Goal: Contribute content: Contribute content

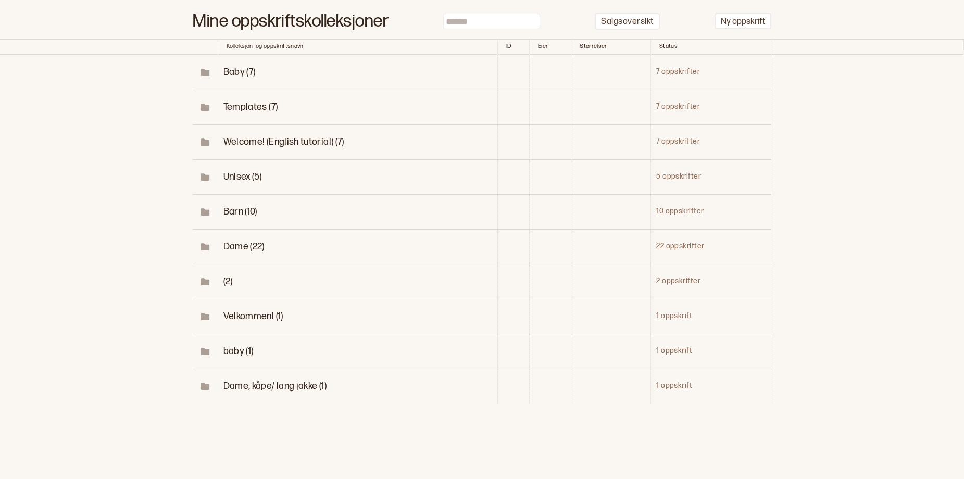
scroll to position [104, 0]
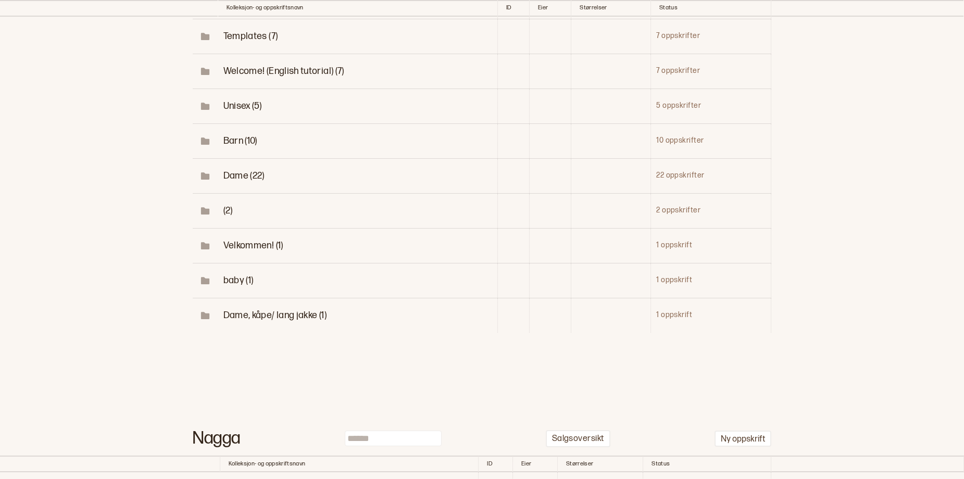
click at [221, 228] on td "(2)" at bounding box center [358, 210] width 280 height 35
click at [225, 216] on span "(2)" at bounding box center [227, 210] width 9 height 11
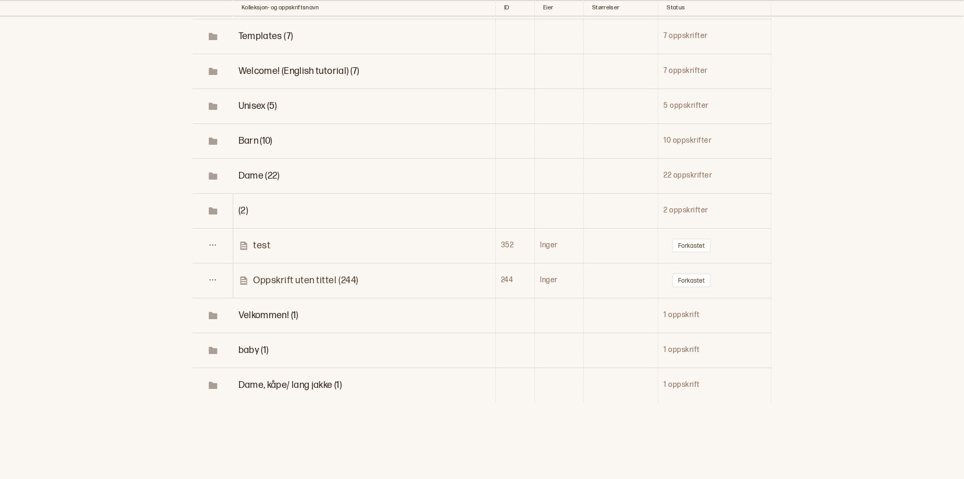
click at [245, 181] on span "Dame (22)" at bounding box center [259, 175] width 41 height 11
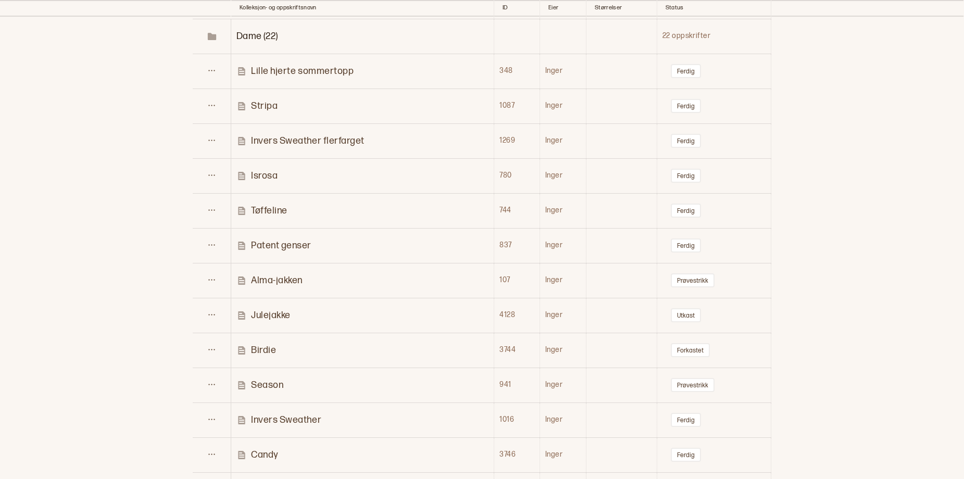
scroll to position [365, 0]
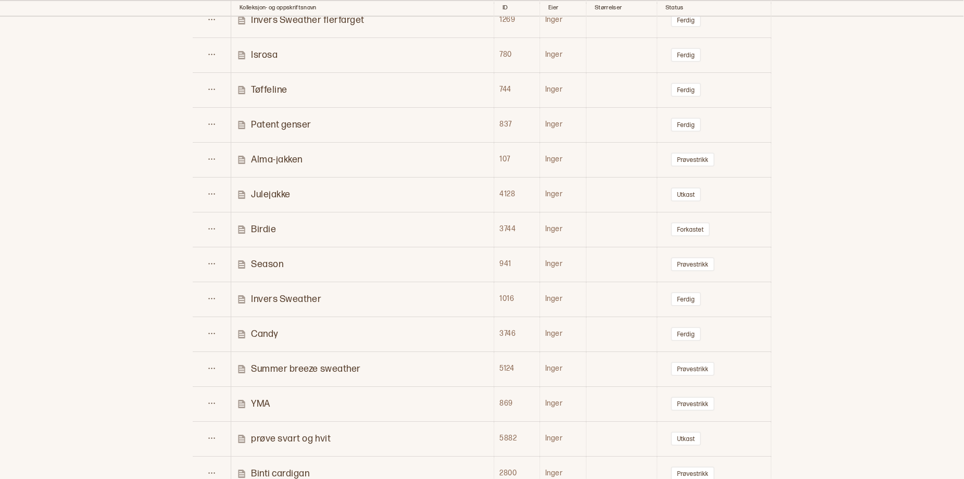
click at [255, 235] on p "Birdie" at bounding box center [263, 229] width 25 height 12
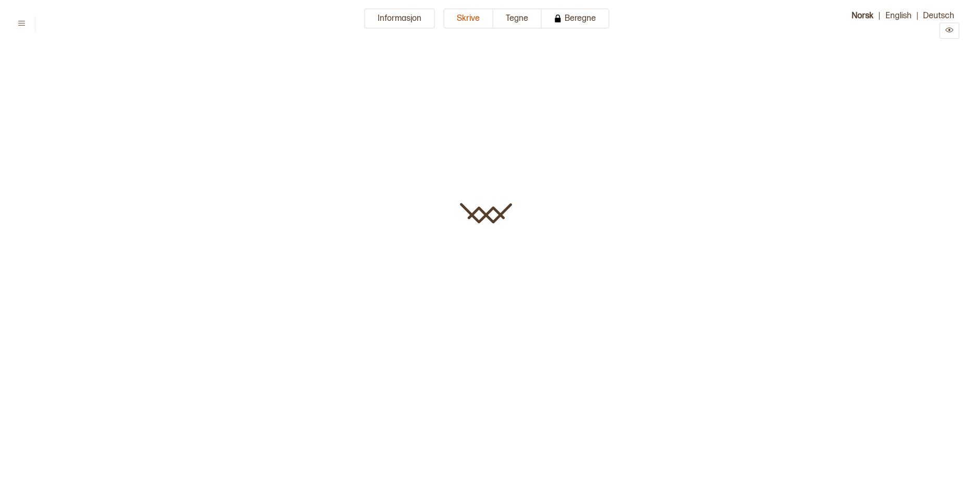
type input "******"
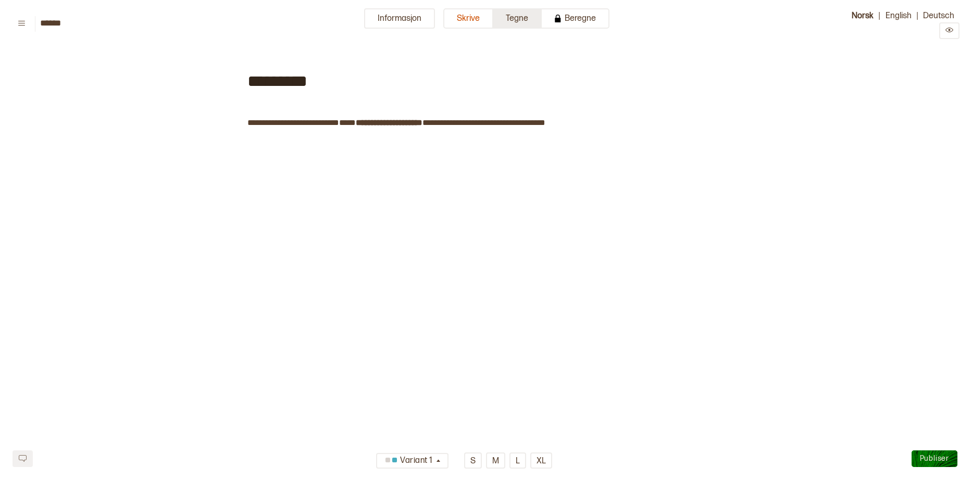
click at [518, 25] on button "Tegne" at bounding box center [517, 18] width 48 height 20
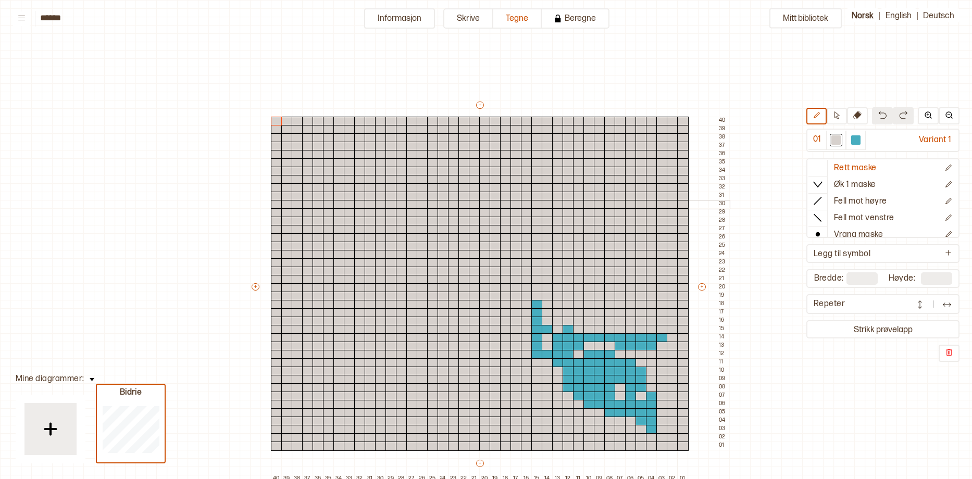
scroll to position [156, 164]
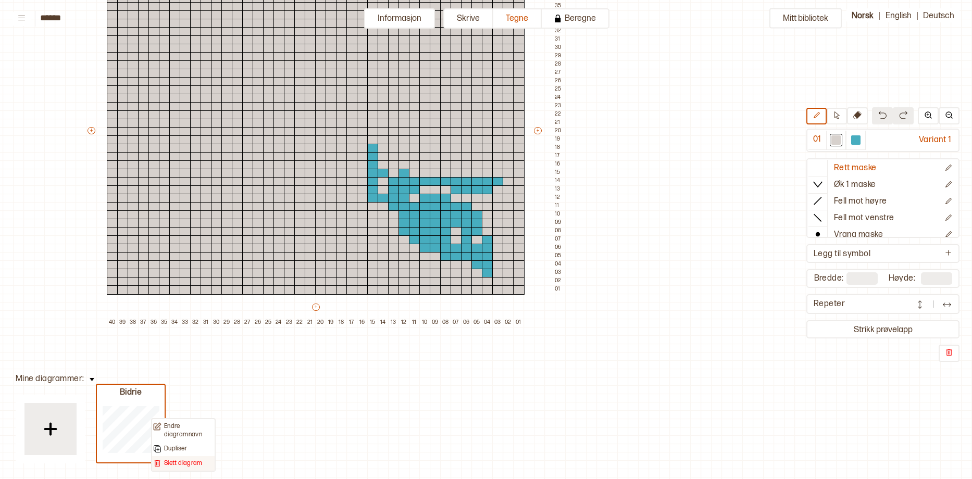
click at [168, 466] on p "Slett diagram" at bounding box center [183, 463] width 39 height 8
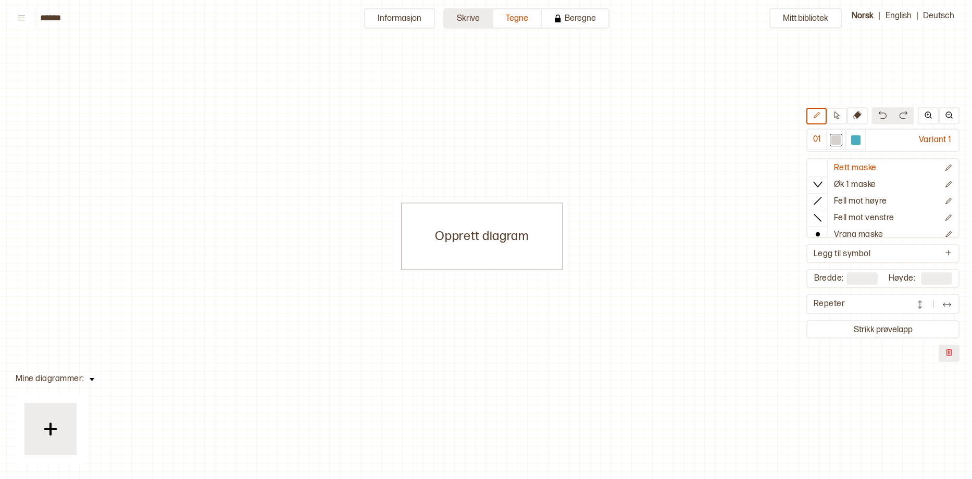
click at [456, 23] on button "Skrive" at bounding box center [468, 18] width 50 height 20
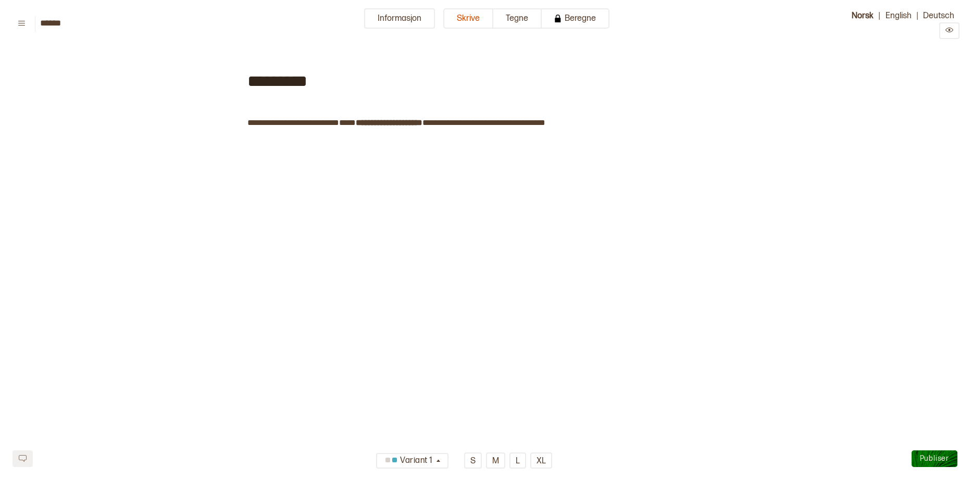
click at [333, 124] on span "******** ﻿" at bounding box center [324, 123] width 29 height 10
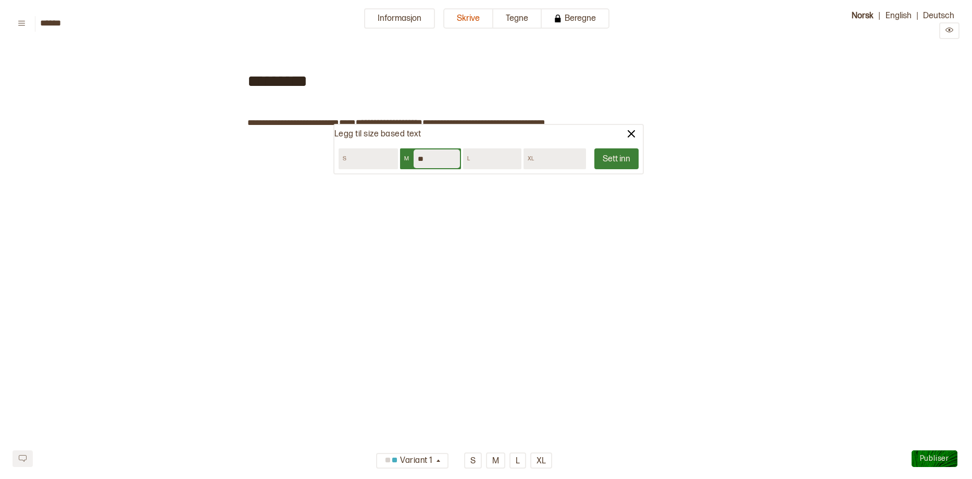
click at [428, 158] on input "**" at bounding box center [437, 158] width 46 height 19
type input "**"
click at [608, 160] on button "Sett inn" at bounding box center [616, 158] width 44 height 21
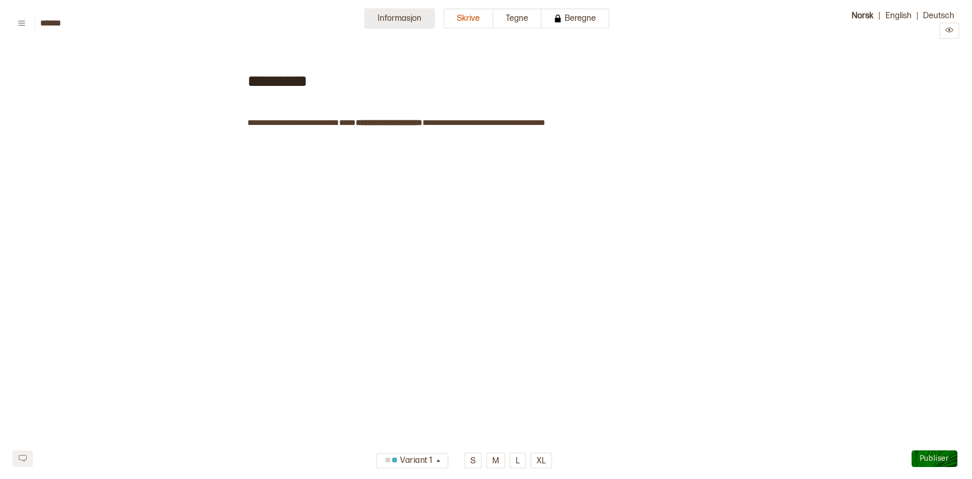
click at [401, 23] on button "Informasjon" at bounding box center [399, 18] width 71 height 20
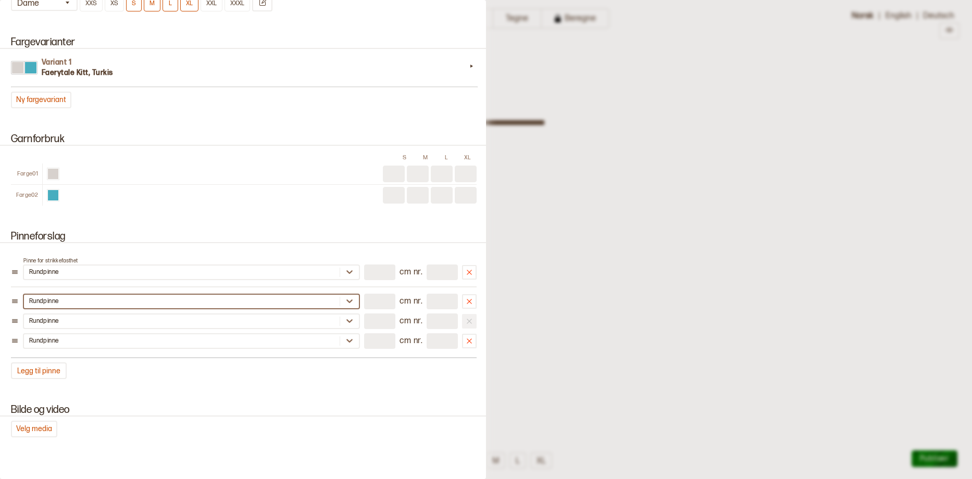
scroll to position [729, 0]
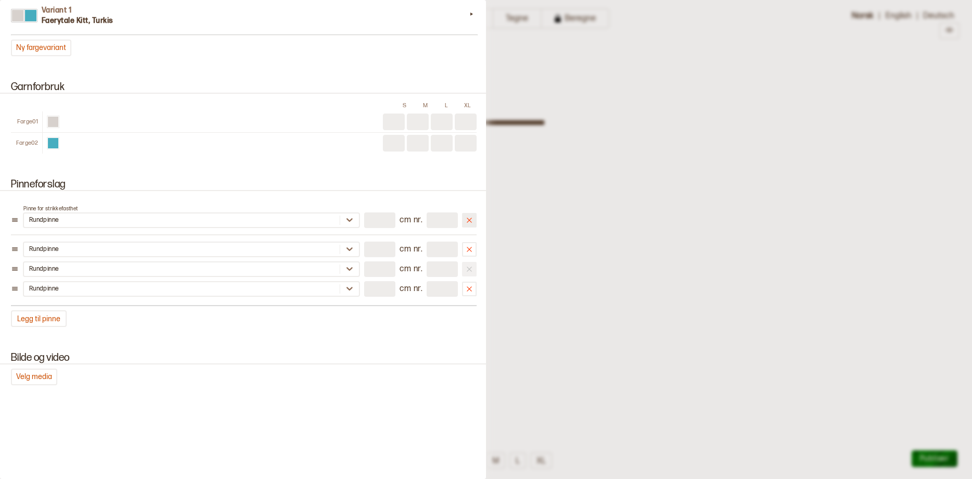
click at [465, 224] on icon at bounding box center [469, 220] width 8 height 8
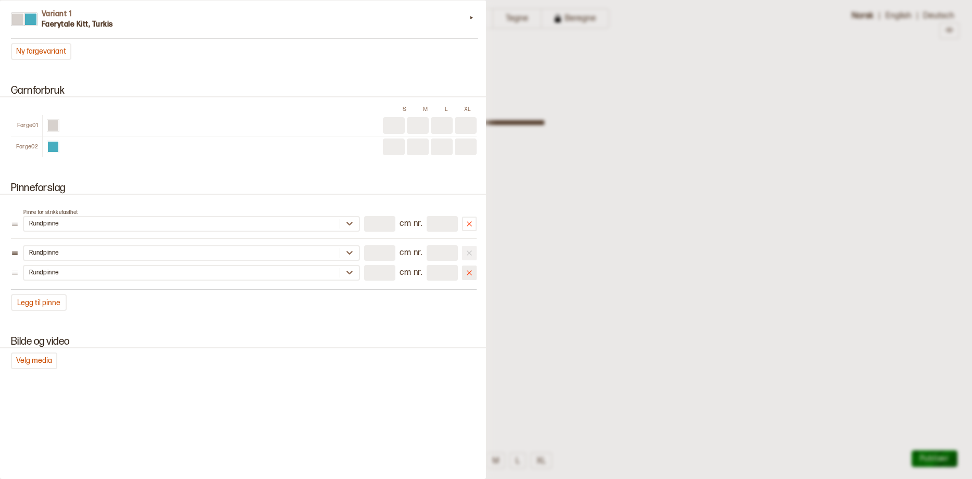
click at [467, 275] on icon at bounding box center [469, 272] width 5 height 5
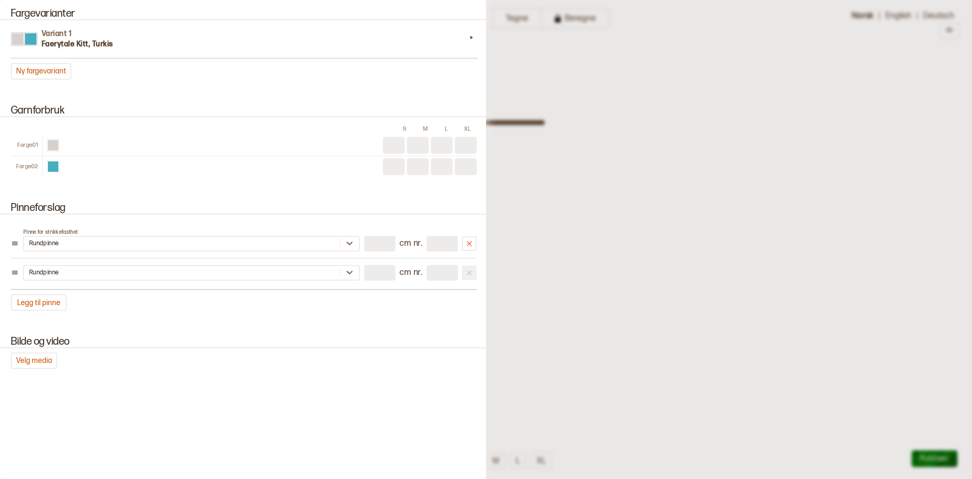
click at [366, 245] on input "number" at bounding box center [379, 244] width 31 height 16
type input "**"
click at [436, 251] on input "***" at bounding box center [442, 244] width 31 height 16
type input "*"
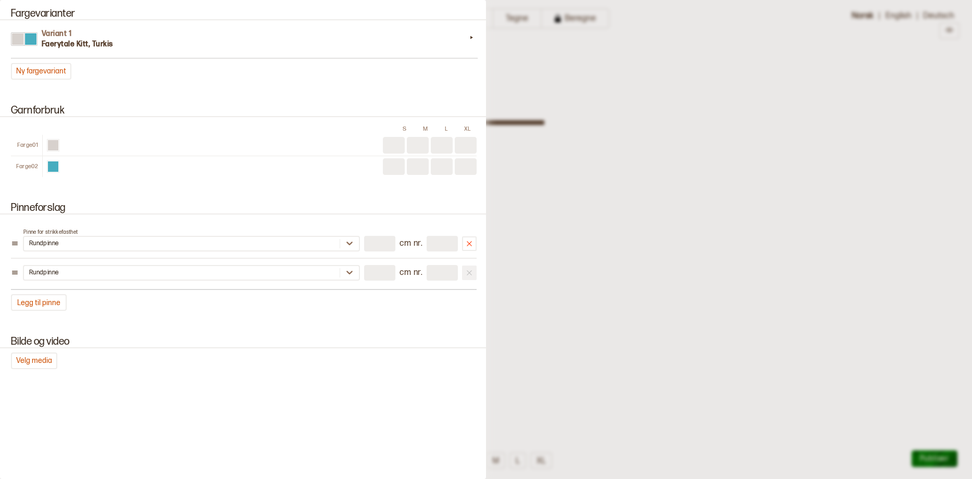
type input "*"
click at [432, 277] on input "*" at bounding box center [442, 273] width 31 height 16
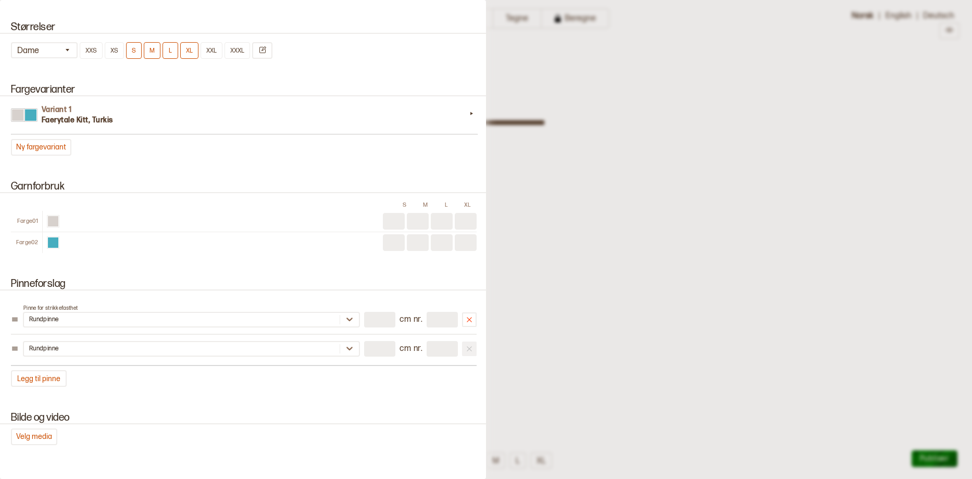
scroll to position [625, 0]
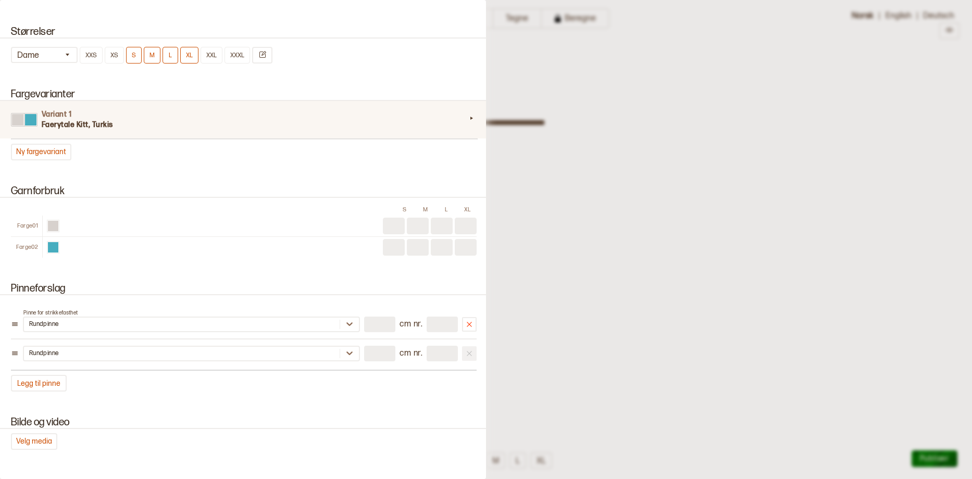
click at [170, 130] on h3 "Faerytale Kitt, Turkis" at bounding box center [254, 125] width 424 height 10
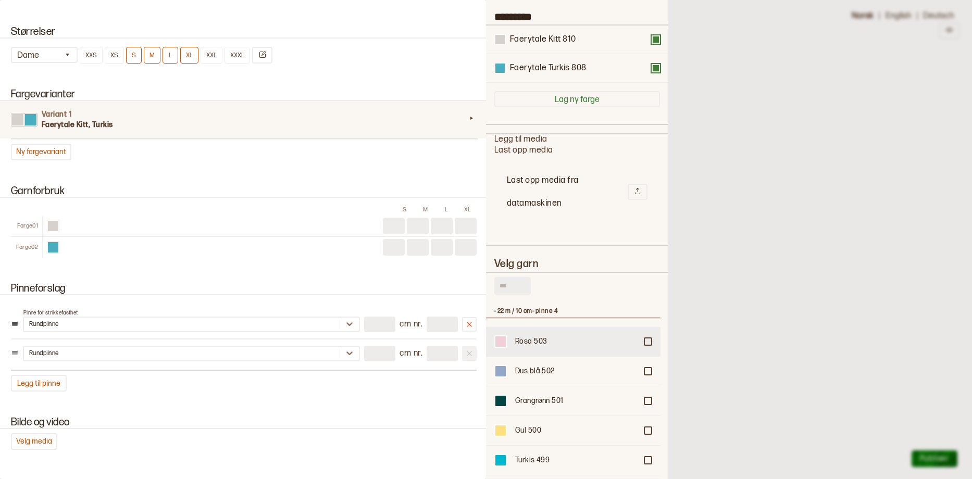
scroll to position [104, 0]
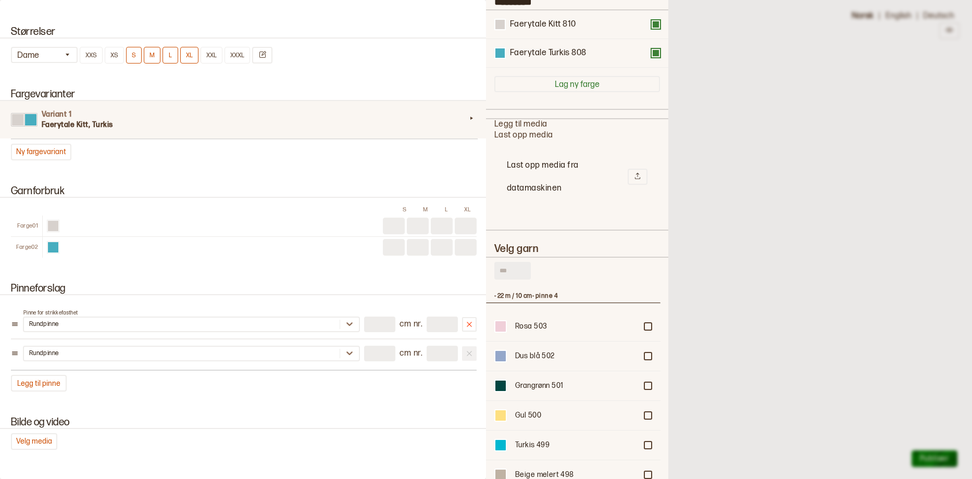
type input "*"
click at [511, 280] on input "text" at bounding box center [512, 271] width 36 height 18
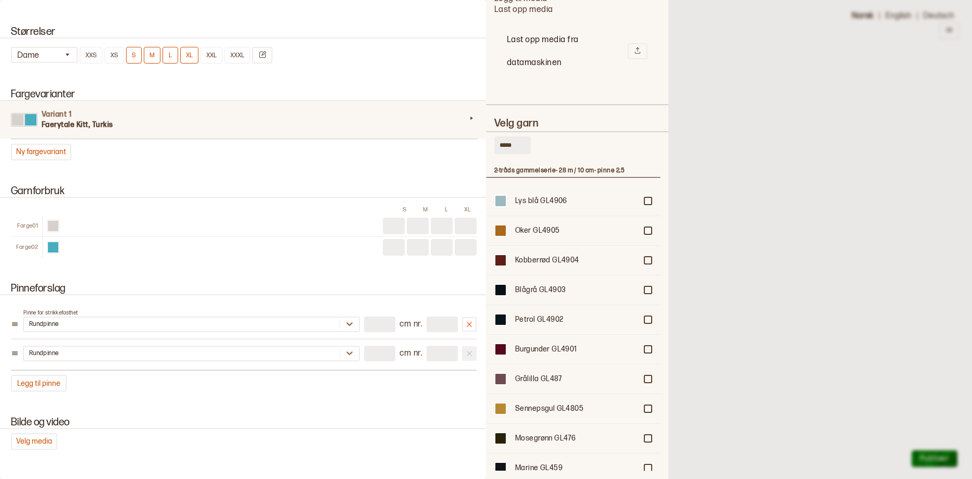
scroll to position [247, 0]
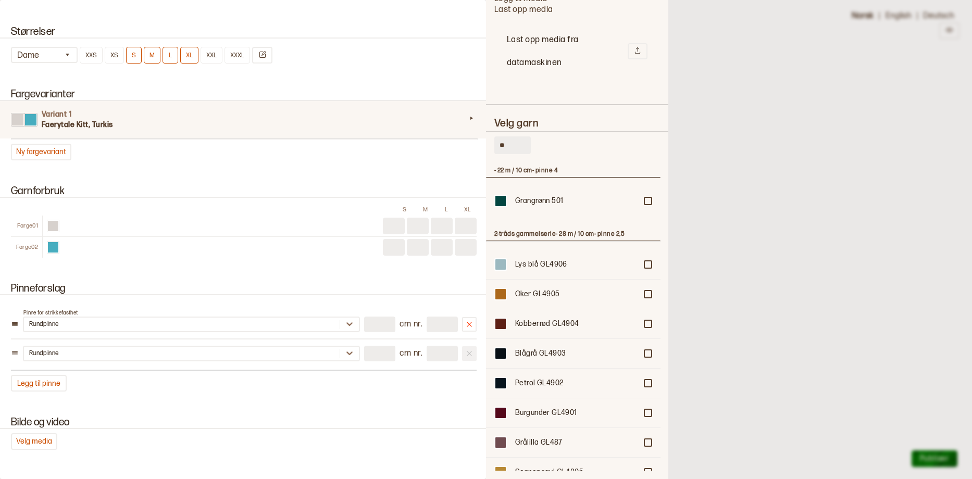
type input "*"
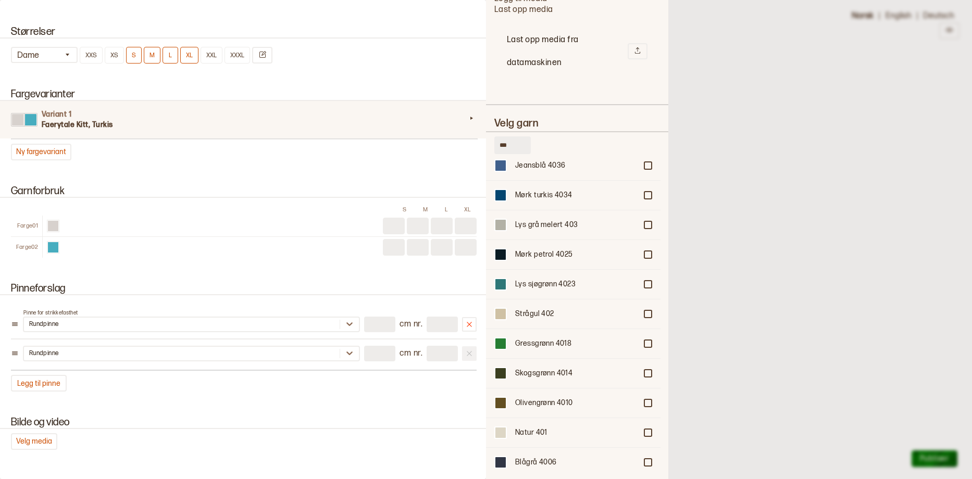
scroll to position [3782, 0]
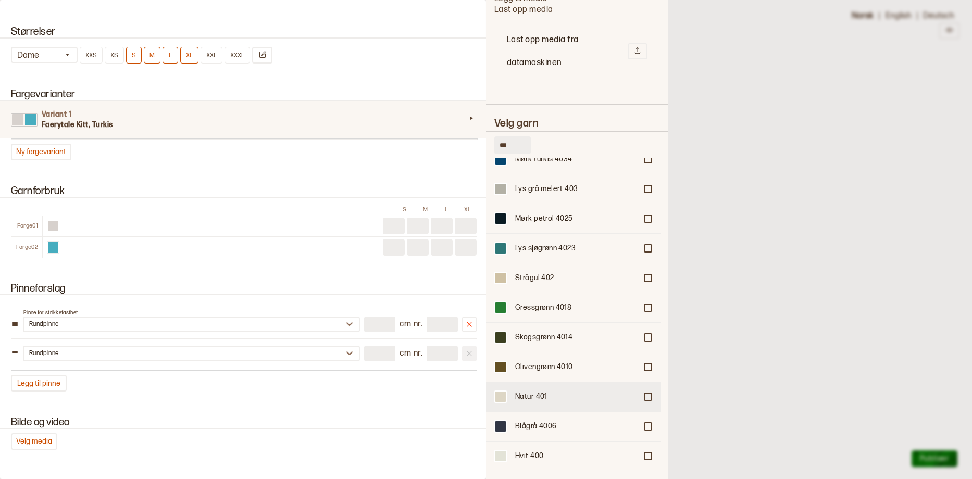
click at [645, 398] on div at bounding box center [648, 397] width 6 height 6
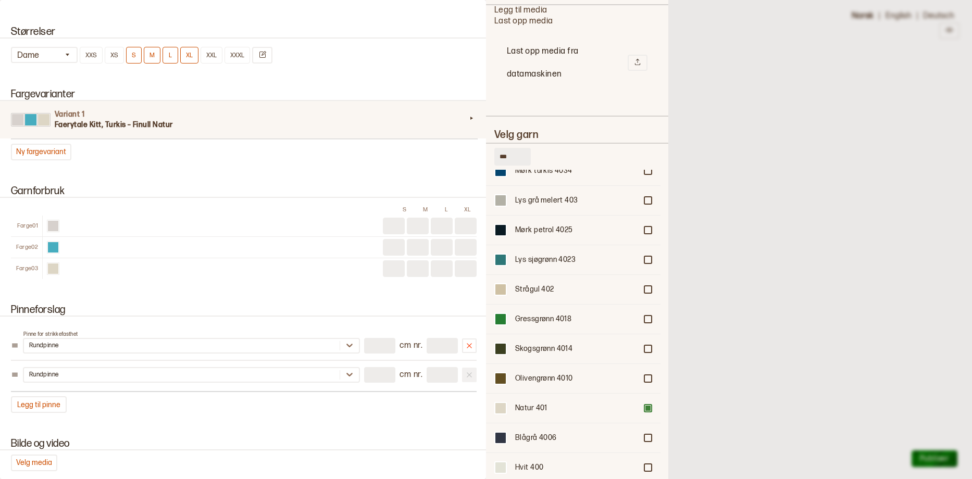
scroll to position [278, 0]
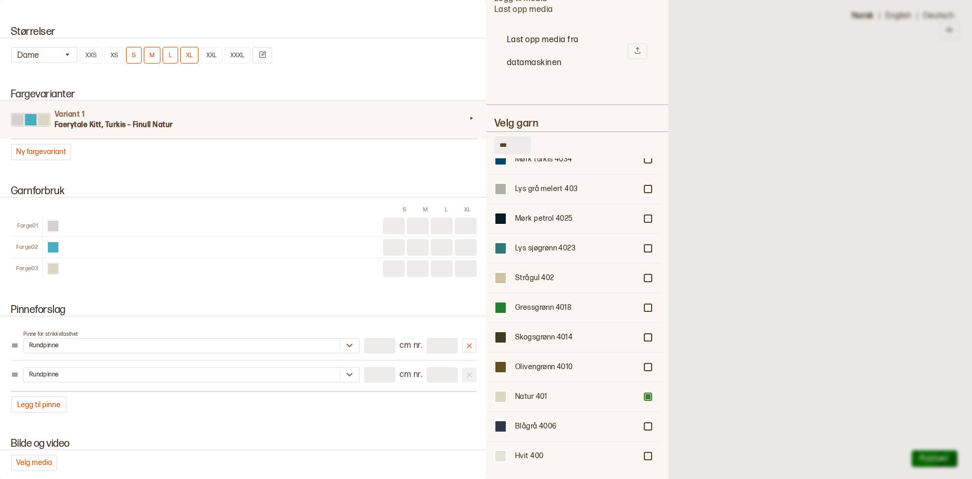
click at [513, 144] on input "***" at bounding box center [512, 145] width 36 height 18
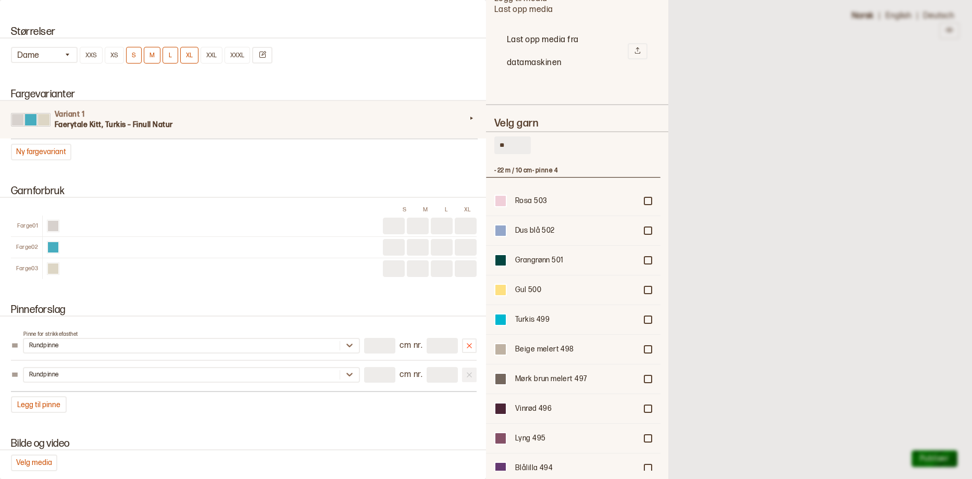
type input "*"
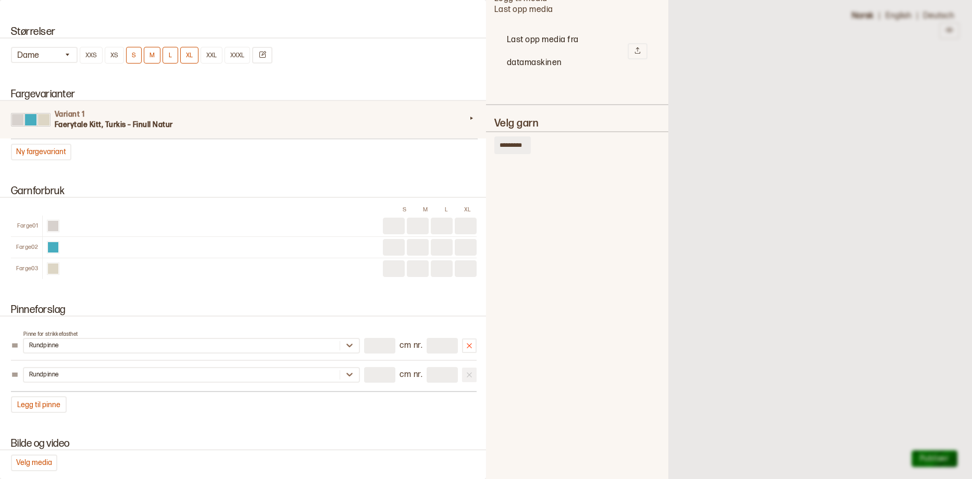
scroll to position [0, 0]
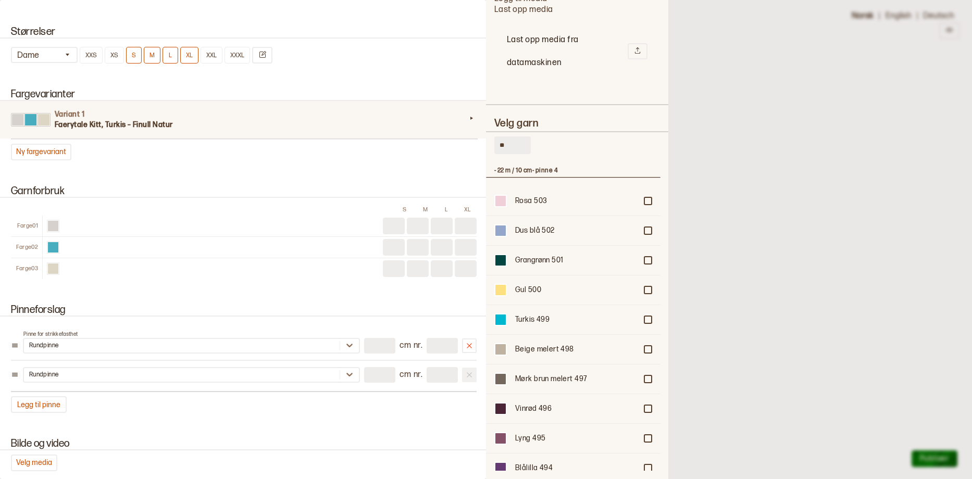
type input "*"
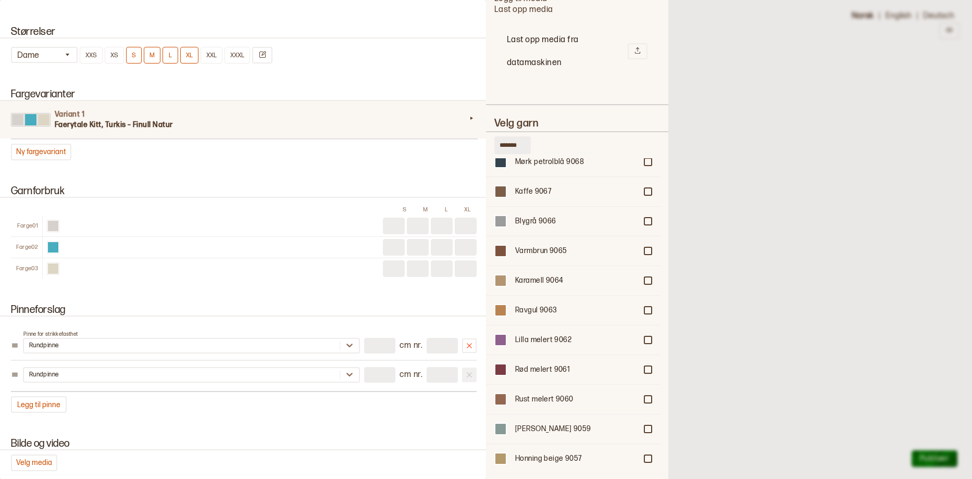
scroll to position [4, 0]
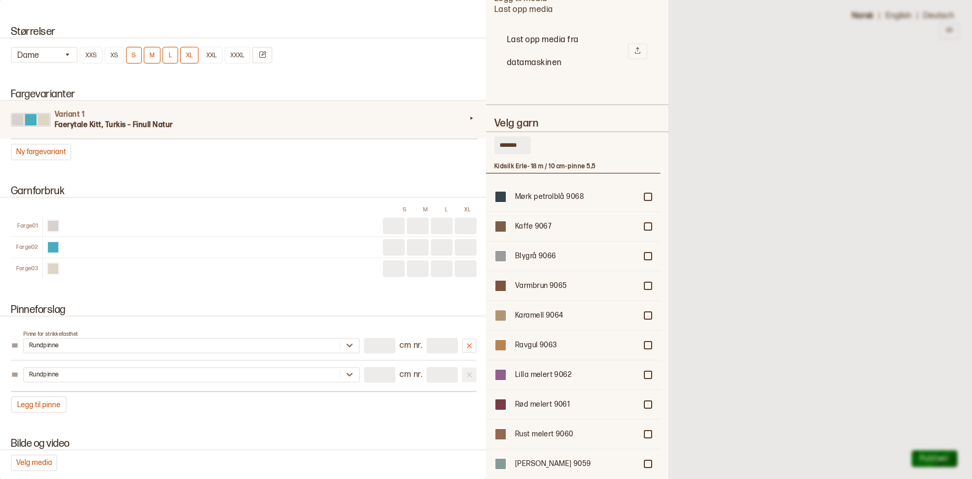
type input "*******"
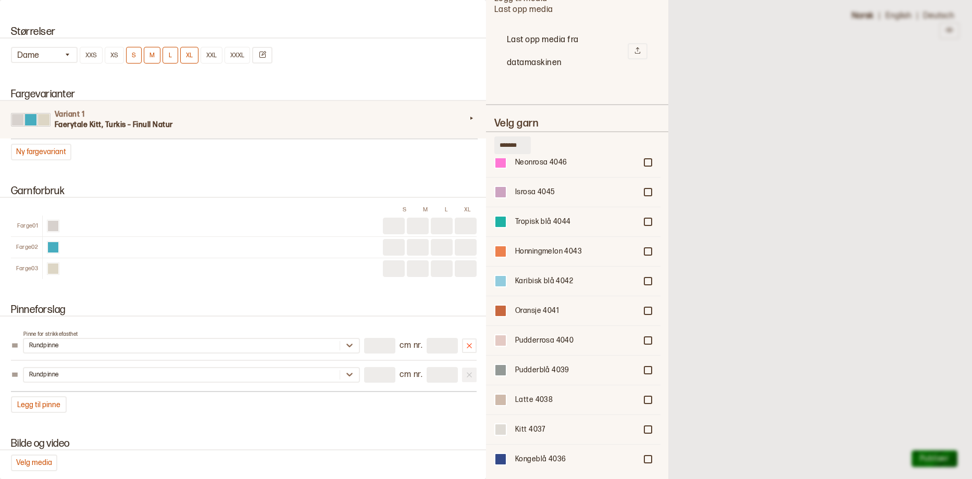
scroll to position [1126, 0]
click at [645, 401] on div at bounding box center [648, 399] width 6 height 6
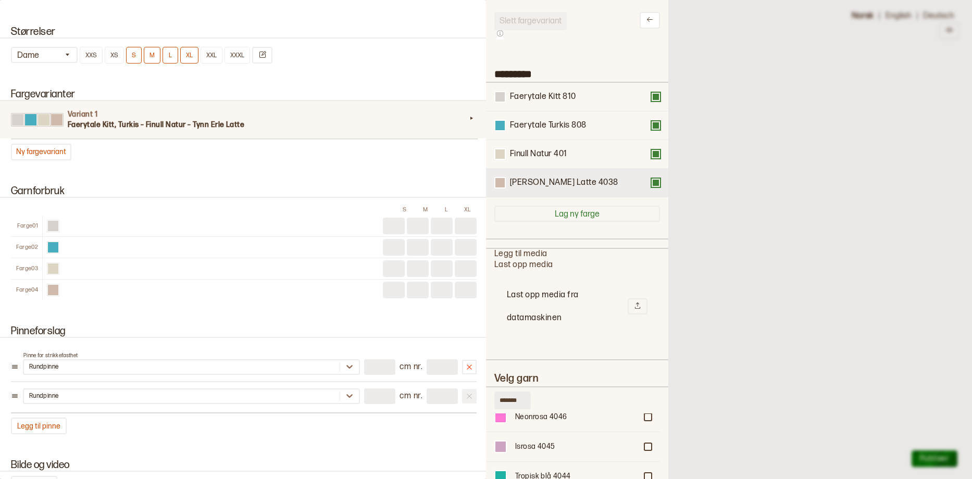
scroll to position [0, 0]
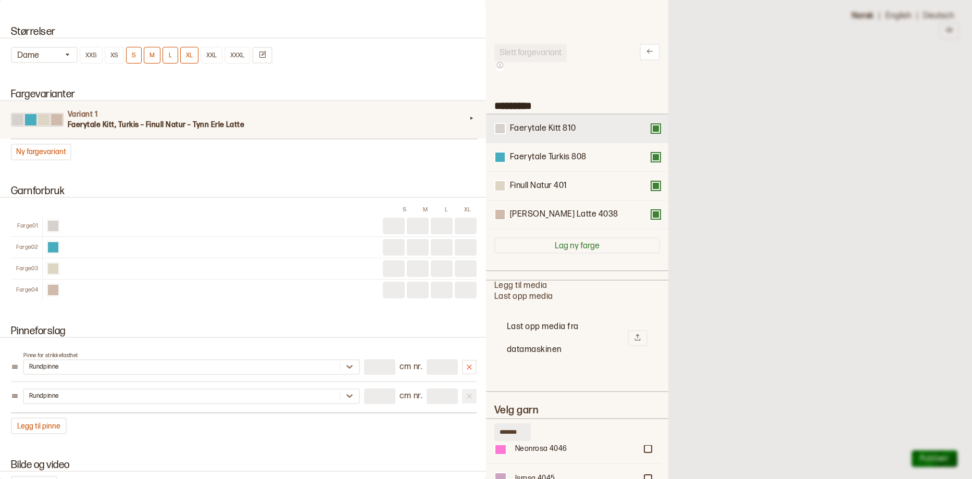
click at [652, 132] on button at bounding box center [656, 128] width 8 height 8
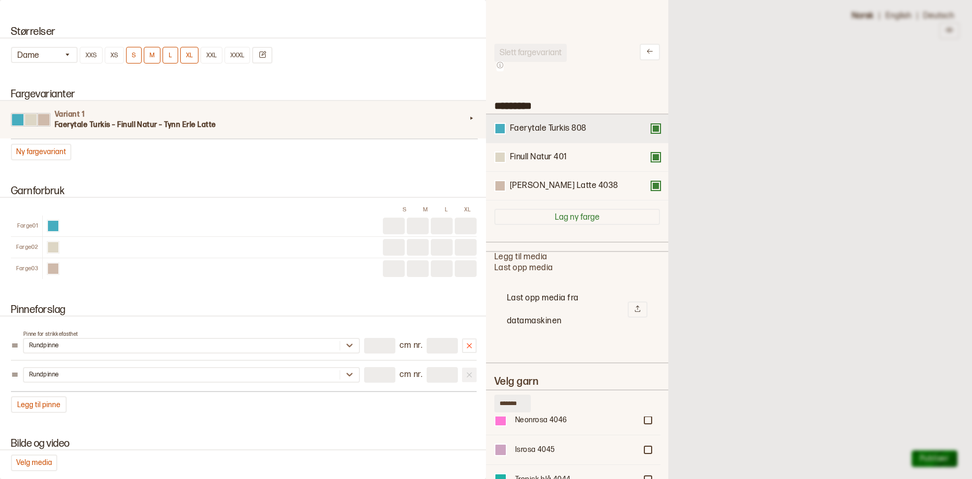
click at [652, 133] on button at bounding box center [656, 128] width 8 height 8
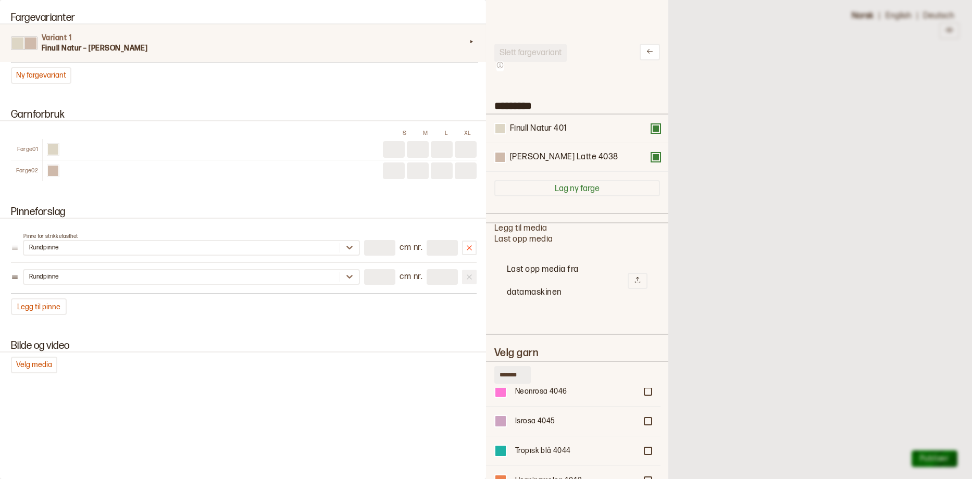
scroll to position [683, 0]
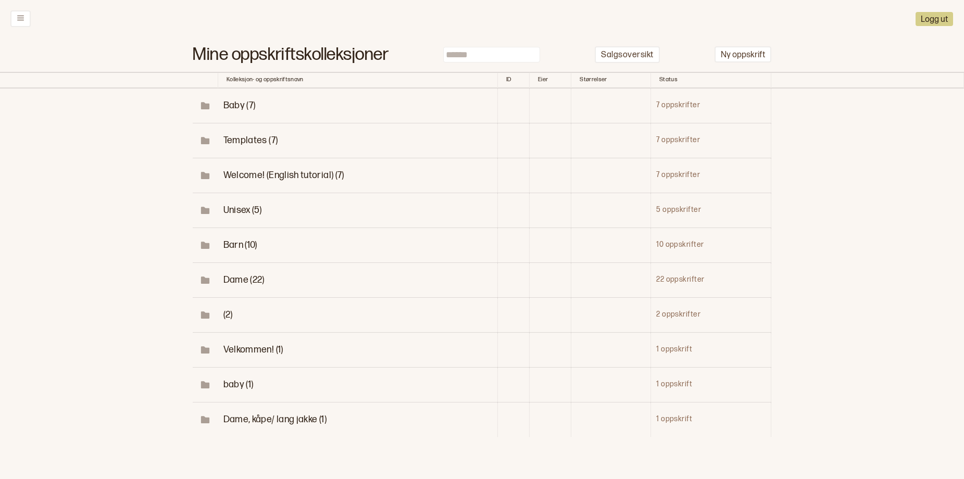
click at [224, 320] on span "(2)" at bounding box center [227, 314] width 9 height 11
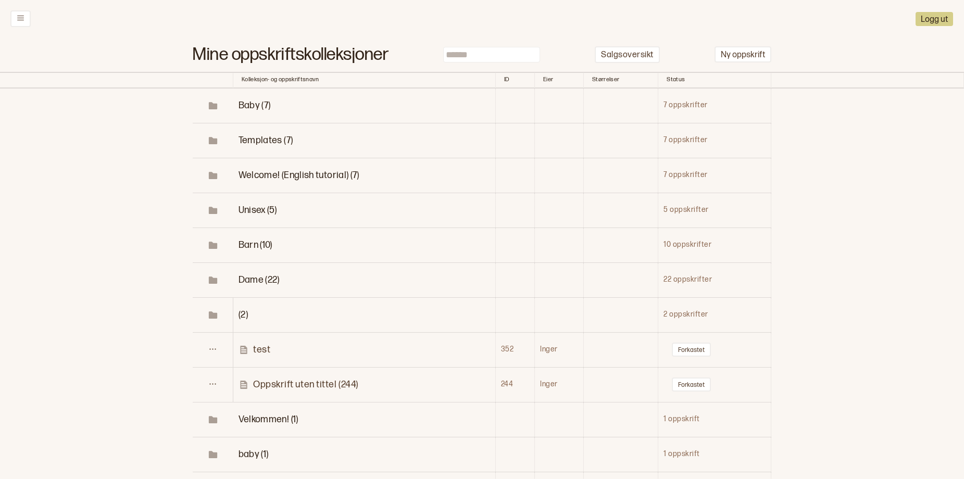
click at [260, 356] on p "test" at bounding box center [261, 350] width 17 height 12
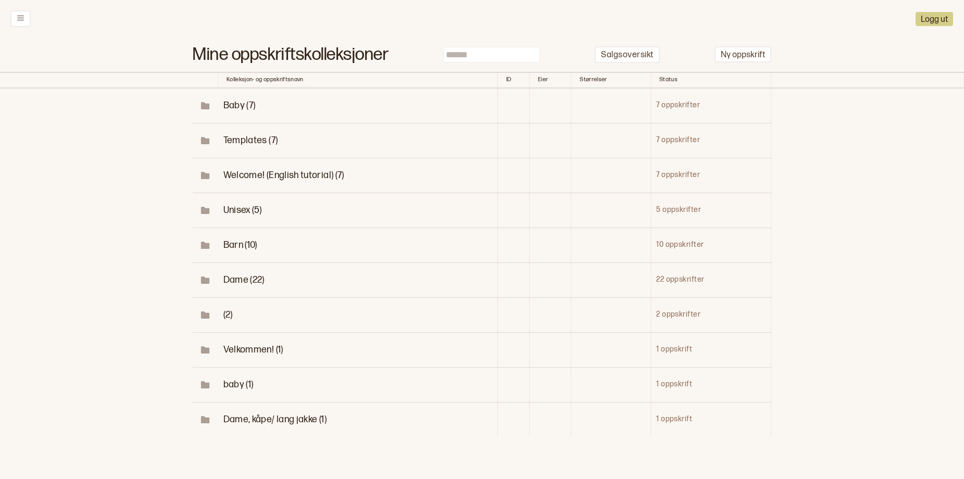
click at [225, 320] on span "(2)" at bounding box center [227, 314] width 9 height 11
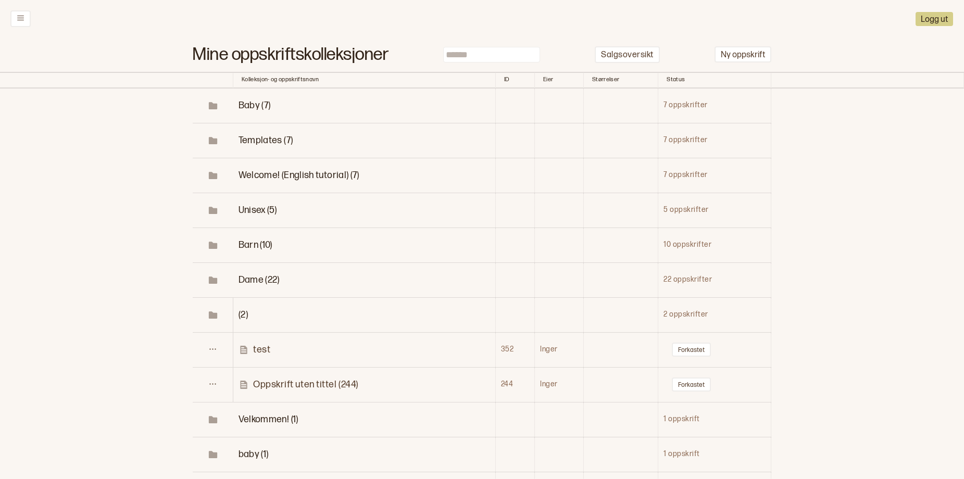
click at [271, 391] on p "Oppskrift uten tittel (244)" at bounding box center [305, 385] width 105 height 12
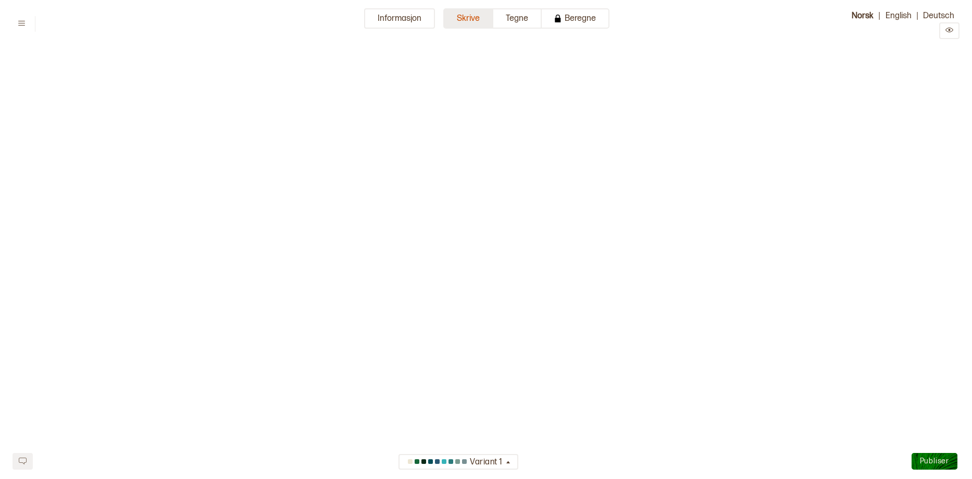
click at [467, 18] on button "Skrive" at bounding box center [468, 18] width 50 height 20
click at [384, 14] on button "Informasjon" at bounding box center [399, 18] width 71 height 20
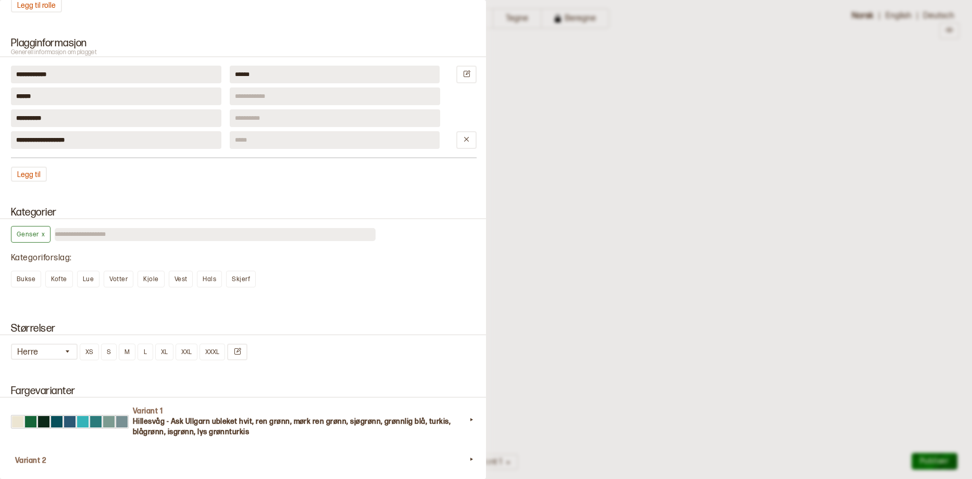
scroll to position [417, 0]
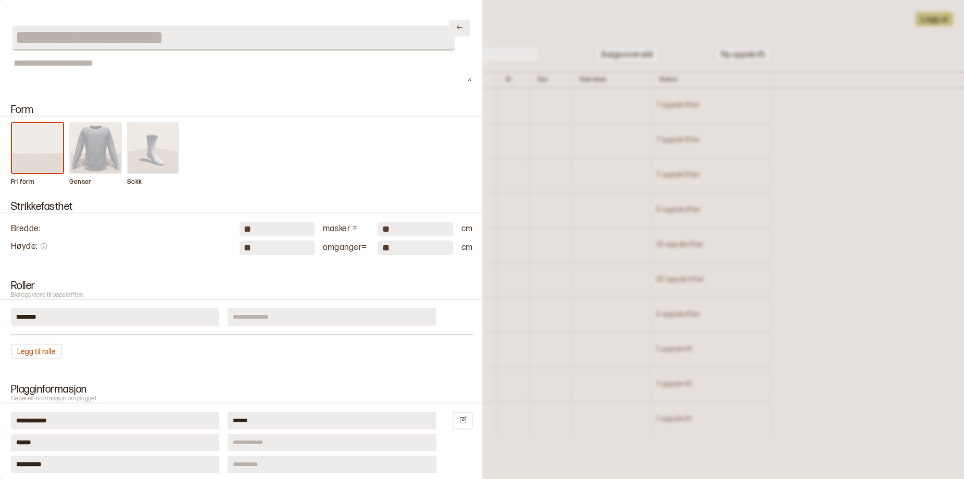
click at [456, 28] on icon "Lukk" at bounding box center [460, 27] width 8 height 8
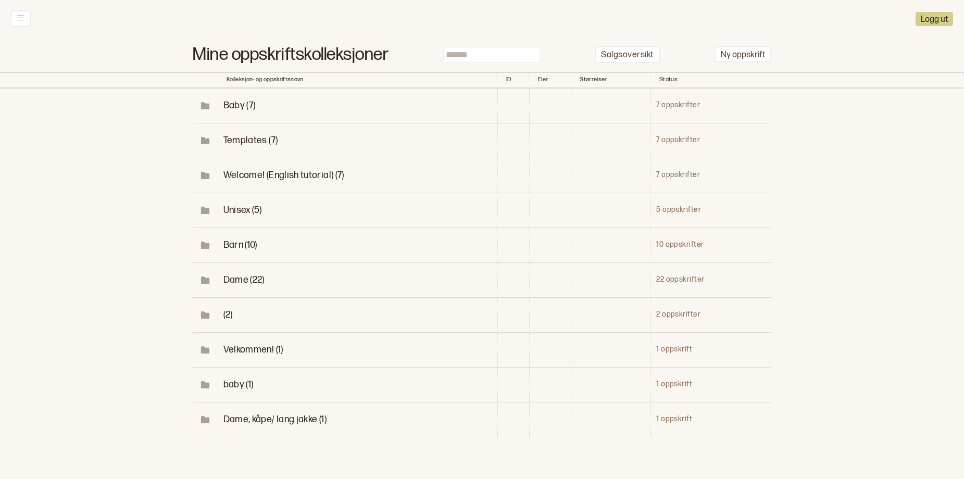
click at [227, 320] on span "(2)" at bounding box center [227, 314] width 9 height 11
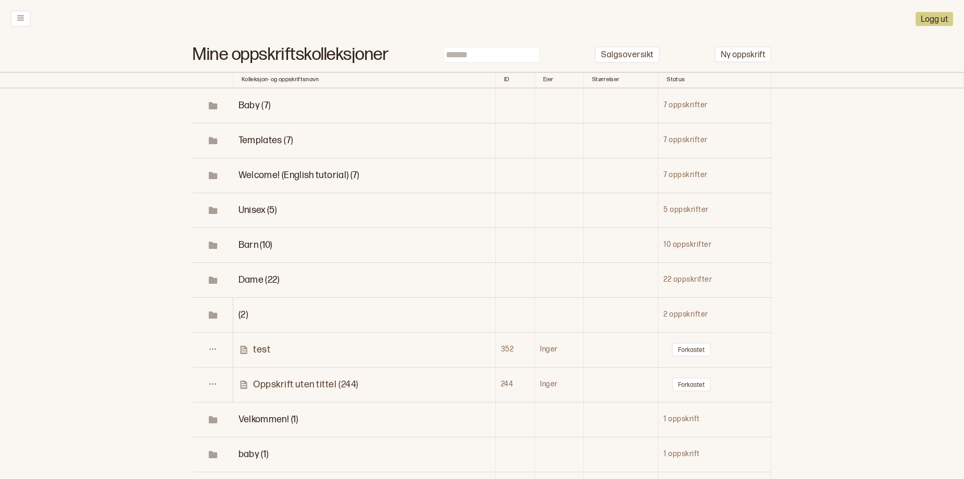
click at [269, 356] on link "test" at bounding box center [367, 350] width 256 height 12
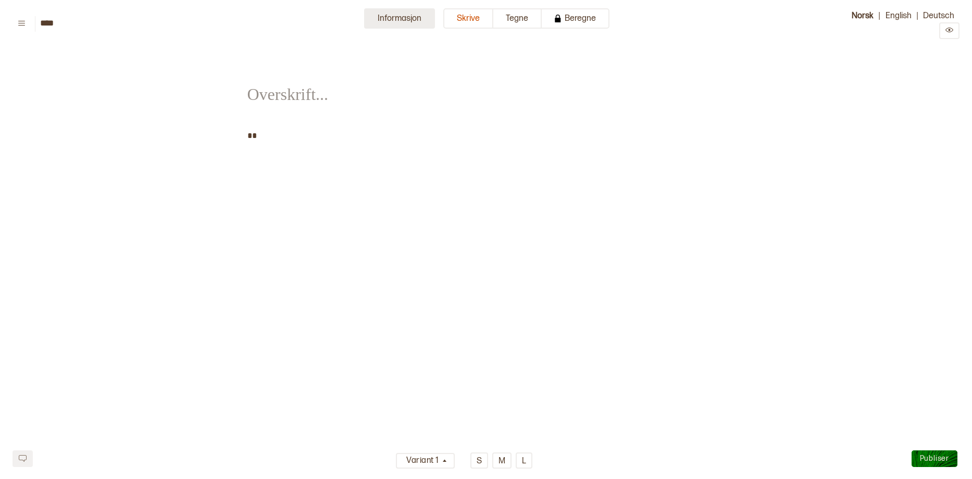
click at [374, 24] on button "Informasjon" at bounding box center [399, 18] width 71 height 20
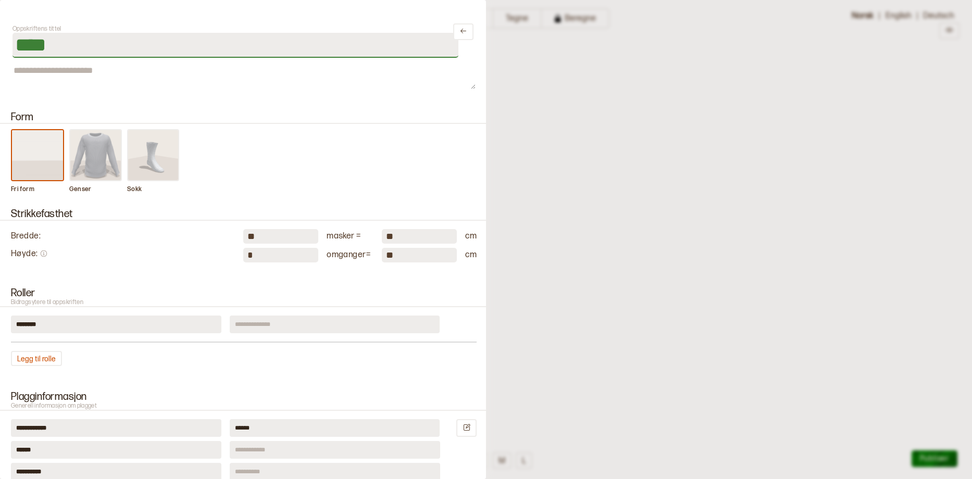
click at [57, 48] on input "****" at bounding box center [236, 45] width 446 height 25
type input "*"
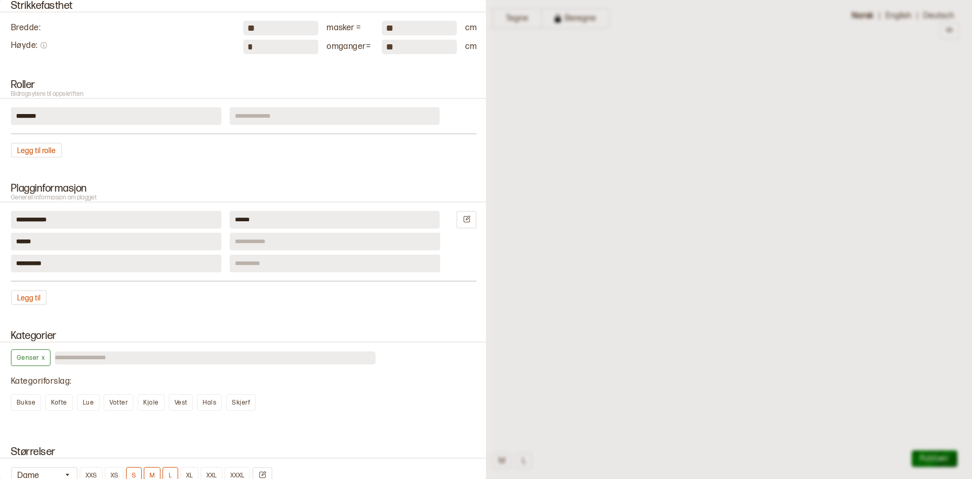
scroll to position [260, 0]
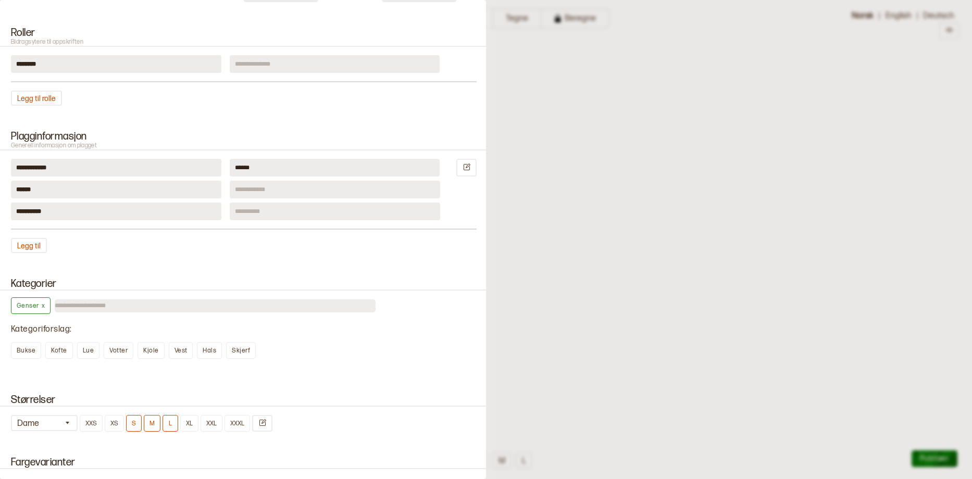
type input "**********"
click at [464, 170] on icon at bounding box center [467, 167] width 7 height 7
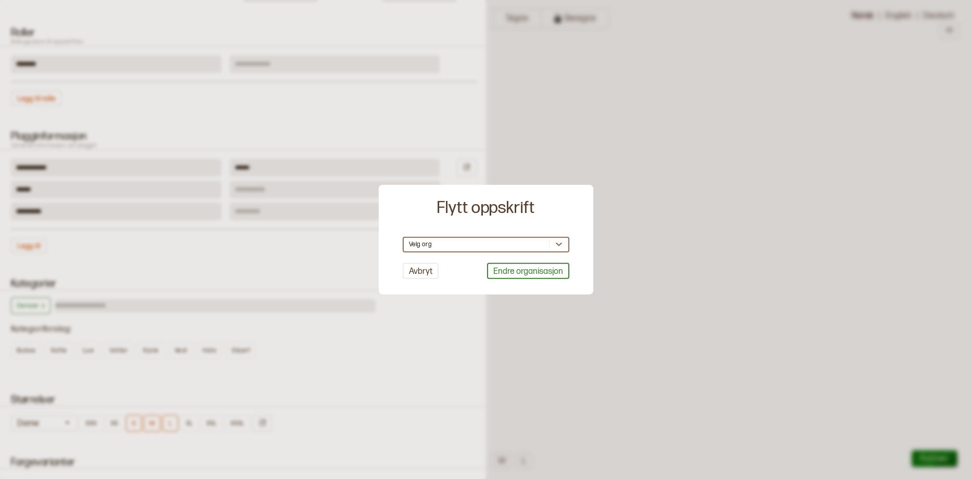
scroll to position [1, 0]
click at [523, 245] on div "Velg org" at bounding box center [476, 244] width 145 height 10
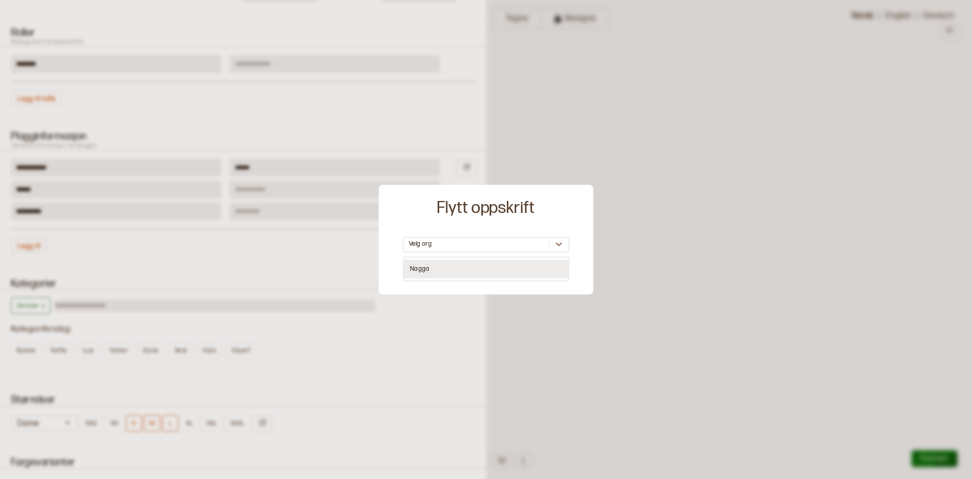
click at [454, 263] on div "Nagga" at bounding box center [486, 268] width 165 height 19
click at [496, 272] on button "Endre organisasjon" at bounding box center [528, 271] width 82 height 16
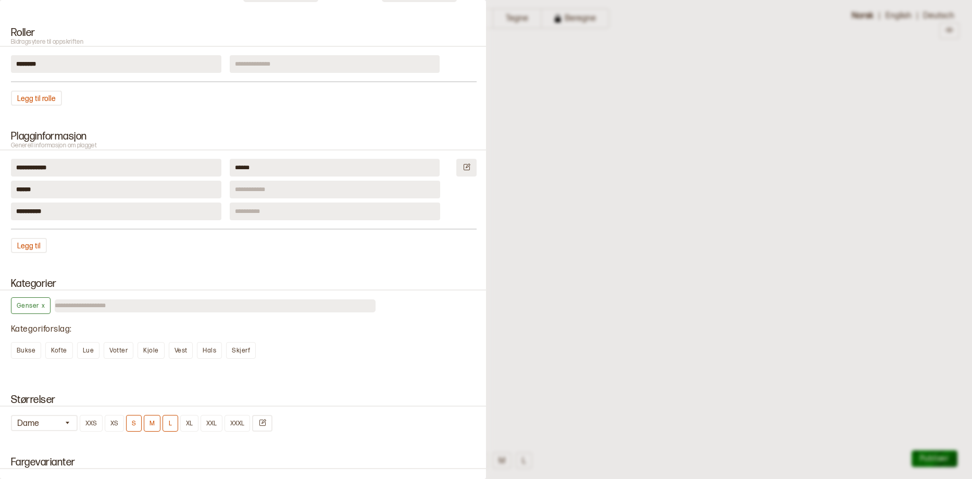
click at [463, 171] on icon at bounding box center [467, 167] width 8 height 8
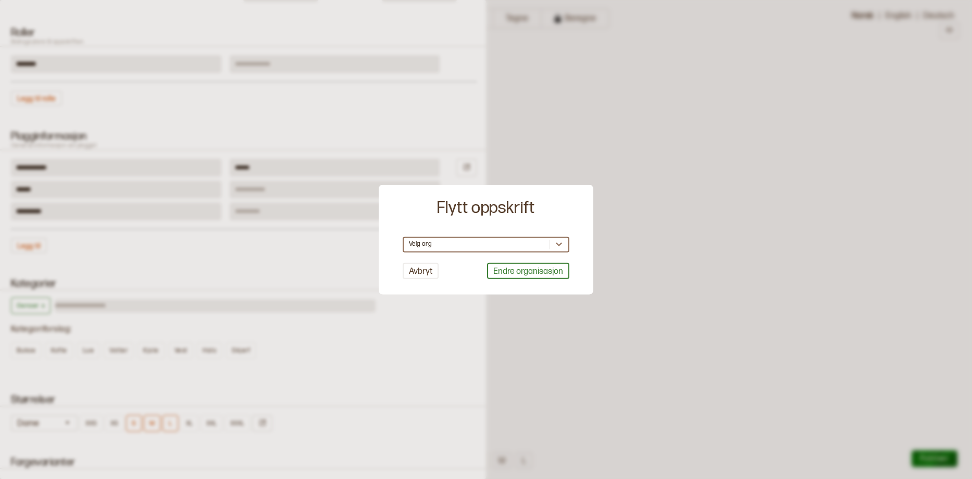
click at [493, 247] on div "Velg org" at bounding box center [476, 244] width 145 height 10
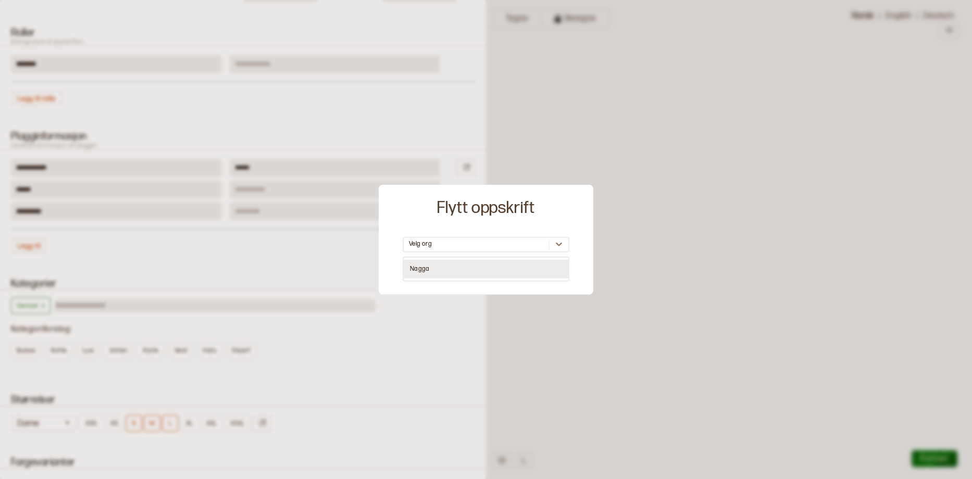
click at [417, 267] on div "Nagga" at bounding box center [486, 268] width 165 height 19
click at [236, 290] on div at bounding box center [486, 239] width 972 height 479
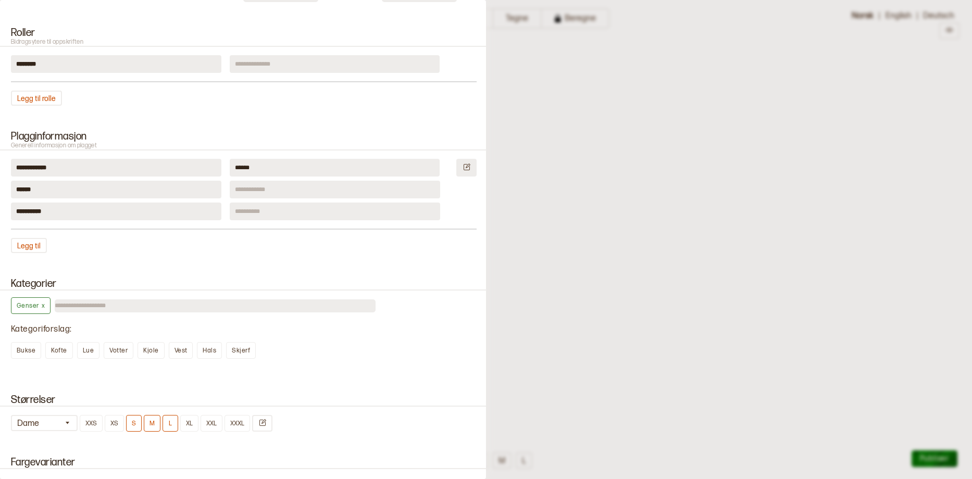
click at [464, 170] on icon at bounding box center [467, 167] width 7 height 7
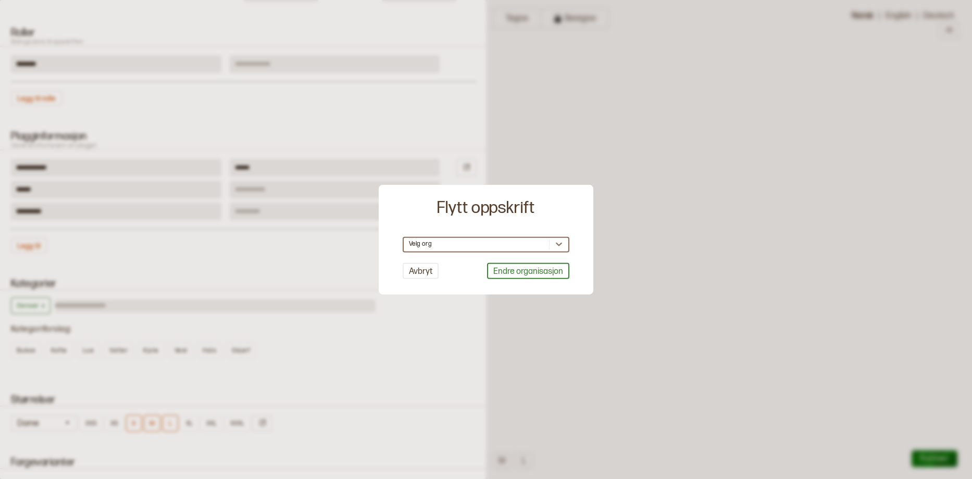
click at [452, 243] on div "Velg org" at bounding box center [476, 244] width 145 height 10
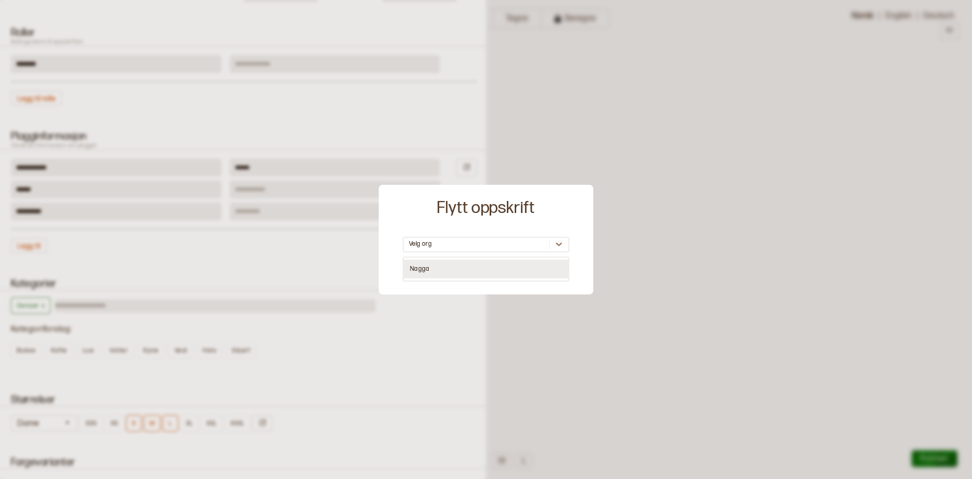
click at [423, 269] on div "Nagga" at bounding box center [486, 268] width 165 height 19
click at [487, 273] on button "Endre organisasjon" at bounding box center [528, 271] width 82 height 16
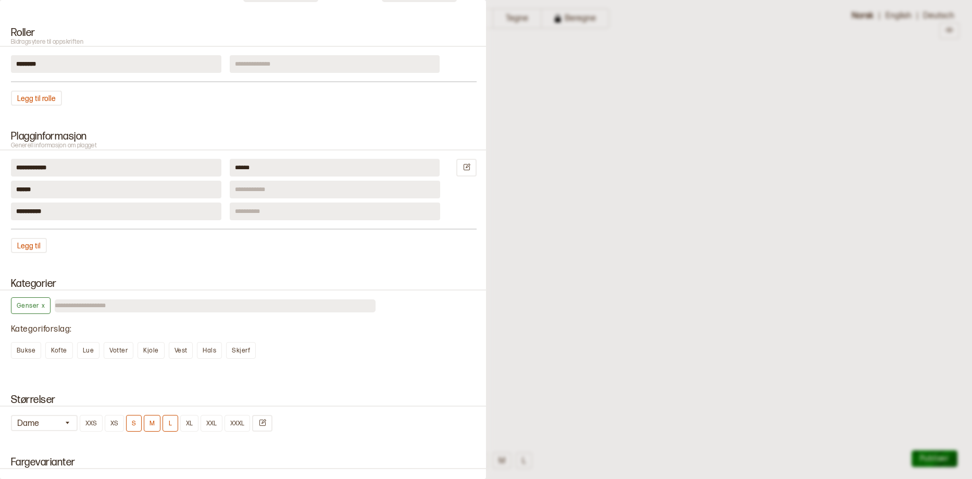
click at [264, 266] on div "**********" at bounding box center [243, 191] width 486 height 147
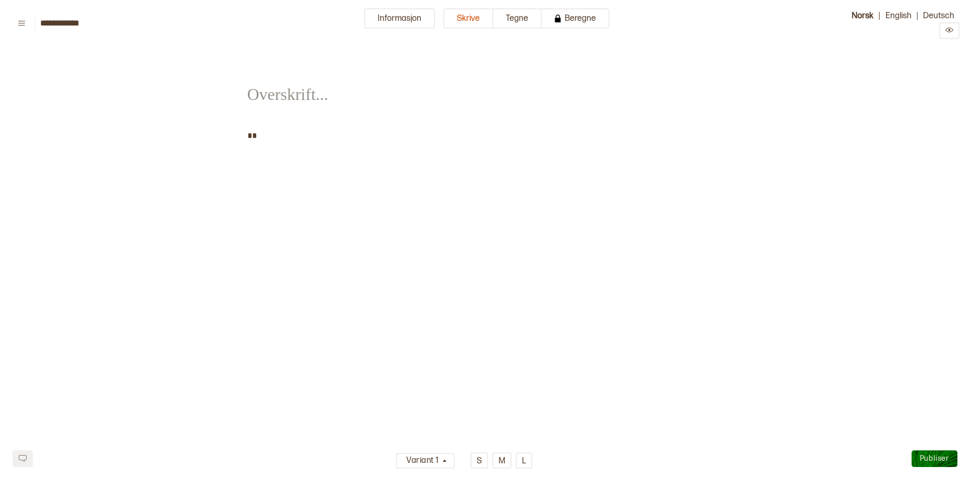
type input "*****"
click at [377, 14] on button "Informasjon" at bounding box center [399, 18] width 71 height 20
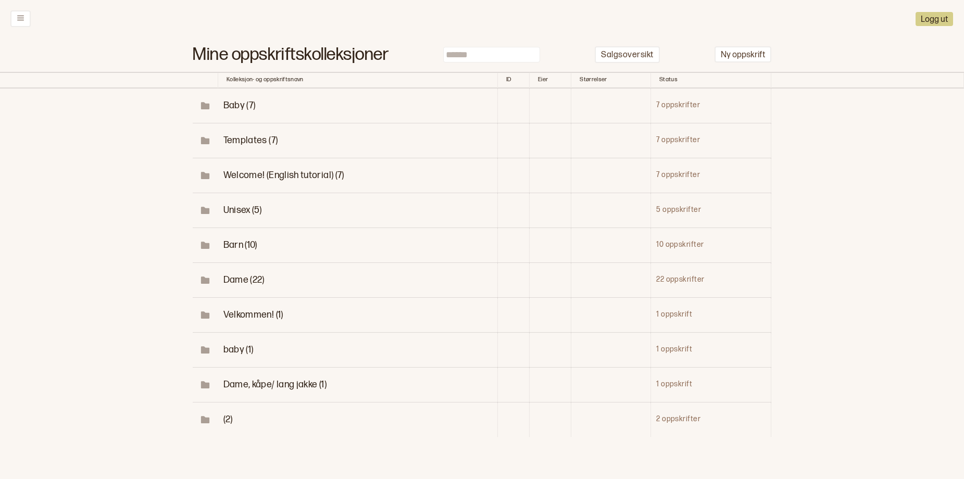
click at [232, 285] on span "Dame (22)" at bounding box center [243, 279] width 41 height 11
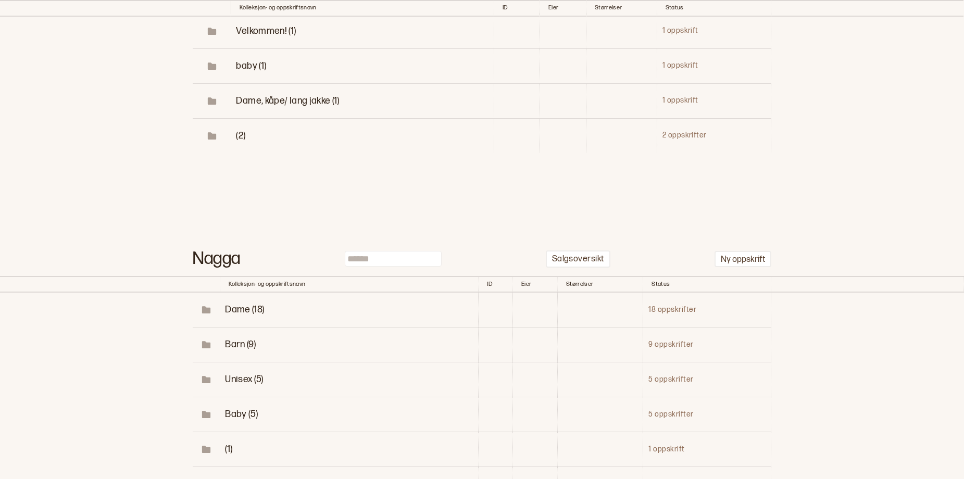
scroll to position [1094, 0]
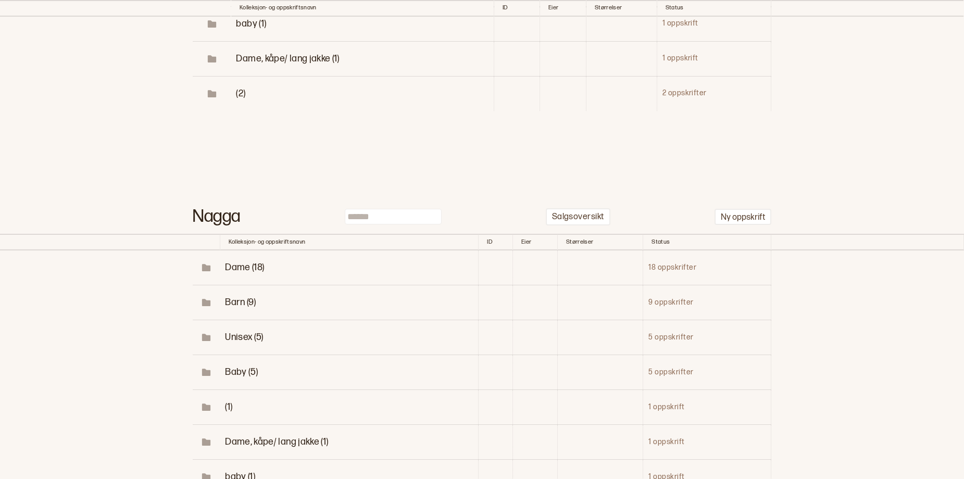
click at [239, 99] on span "(2)" at bounding box center [240, 93] width 9 height 11
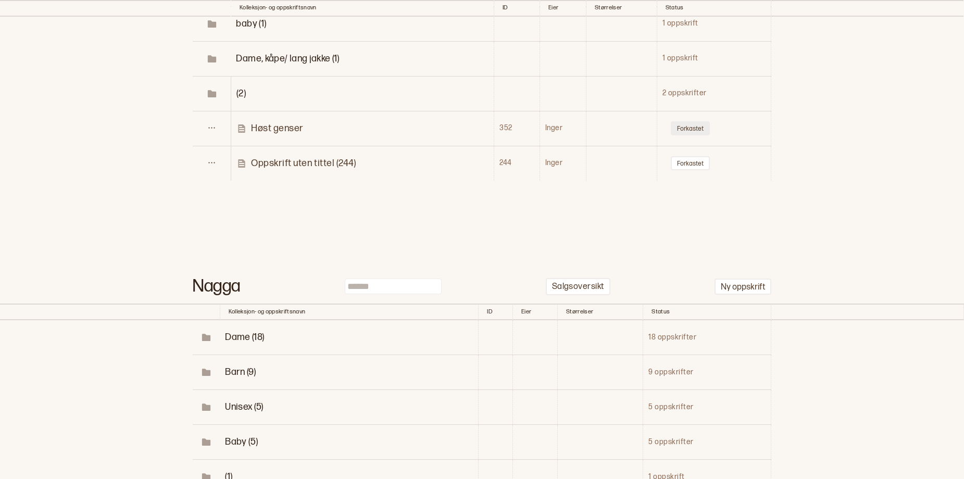
click at [689, 135] on button "Forkastet" at bounding box center [690, 128] width 39 height 14
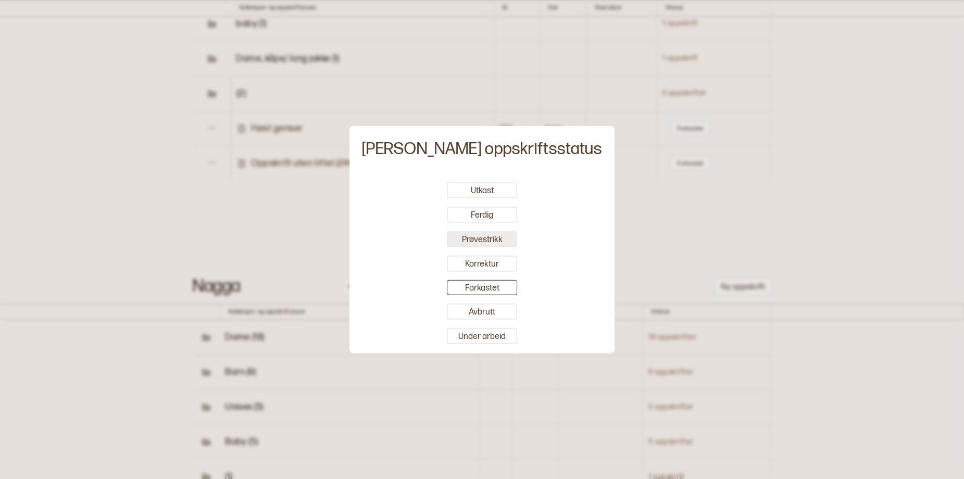
click at [509, 240] on button "Prøvestrikk" at bounding box center [482, 239] width 70 height 16
click at [808, 209] on div at bounding box center [482, 239] width 964 height 479
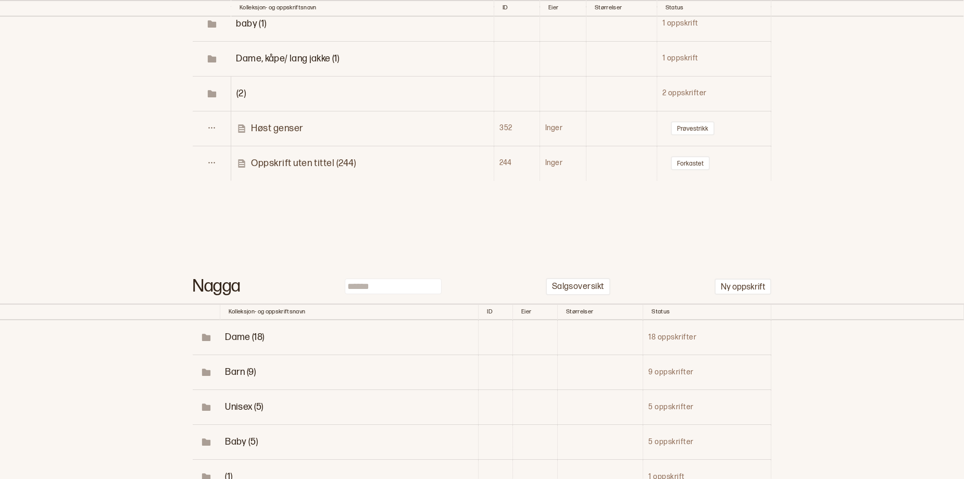
click at [278, 134] on p "Høst genser" at bounding box center [277, 128] width 53 height 12
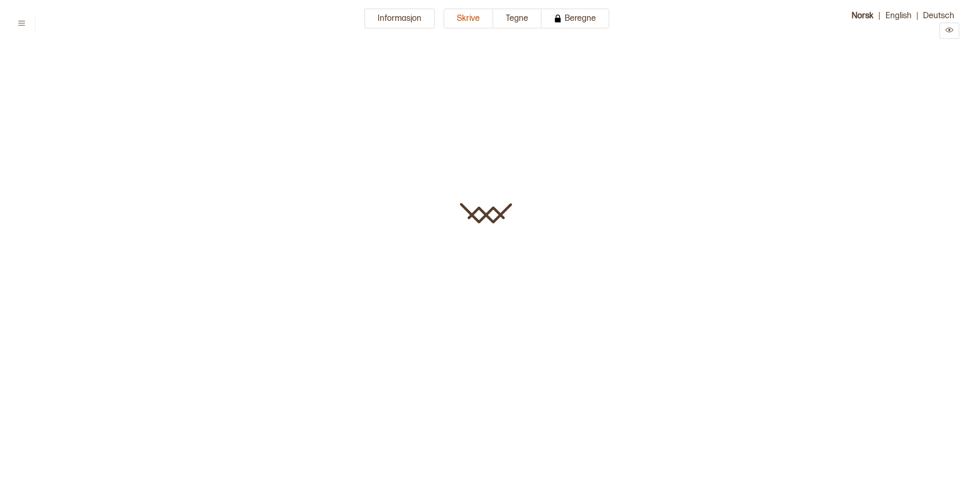
type input "**********"
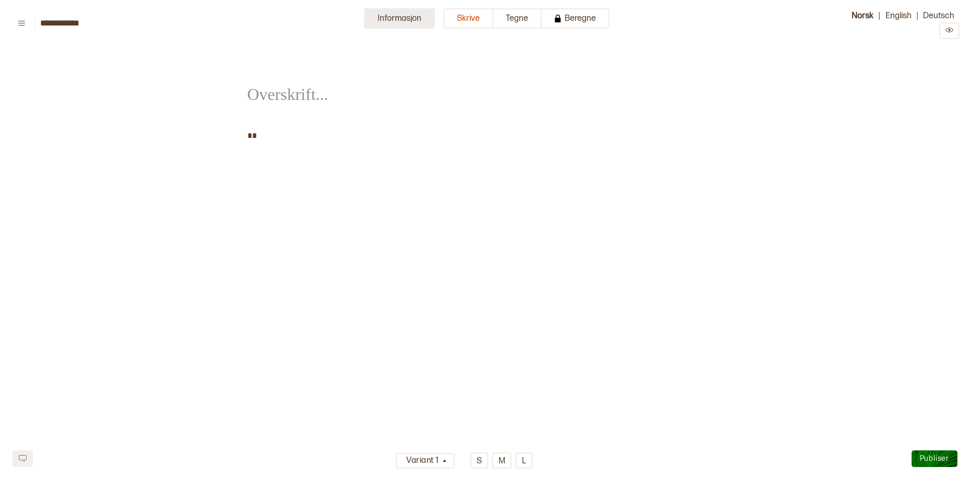
click at [379, 18] on button "Informasjon" at bounding box center [399, 18] width 71 height 20
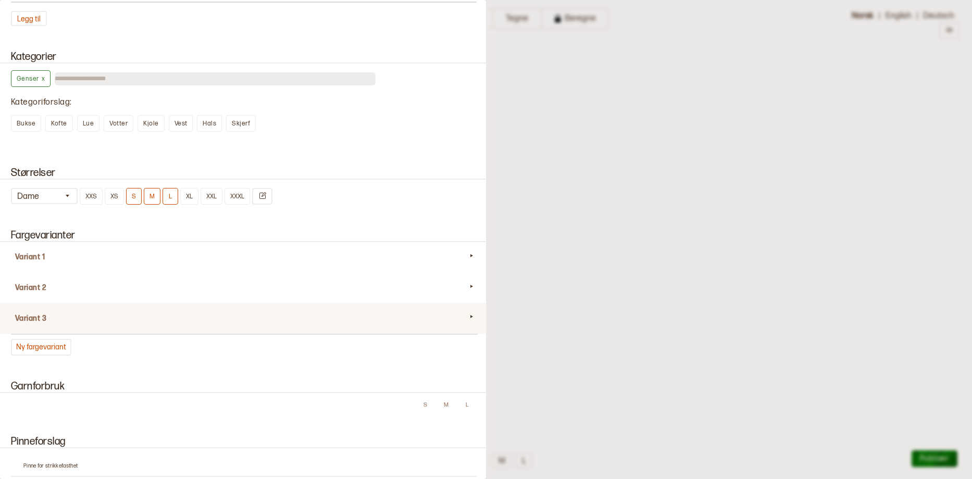
scroll to position [469, 0]
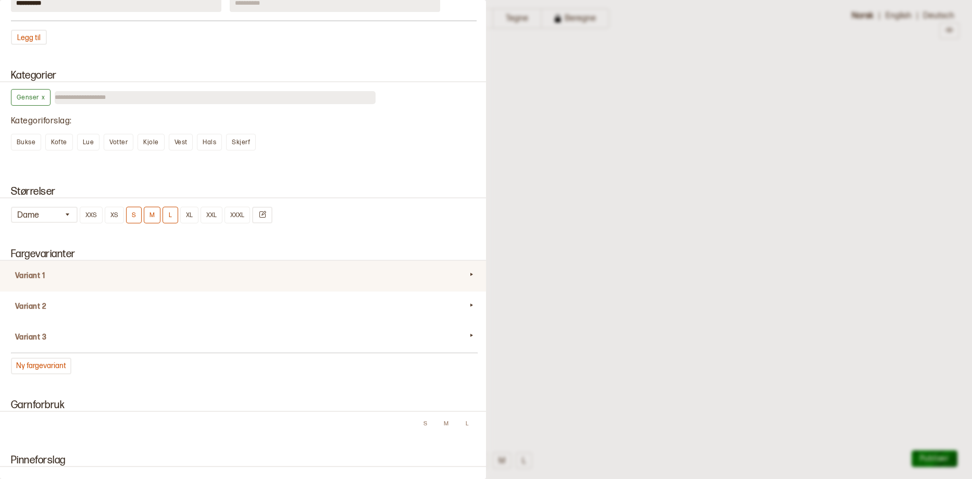
click at [52, 292] on div "Variant 1" at bounding box center [243, 276] width 491 height 31
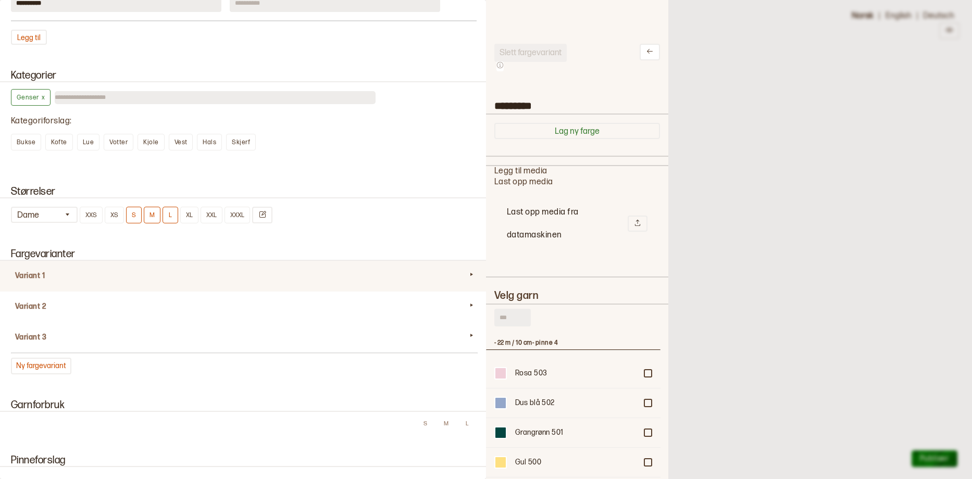
scroll to position [305, 167]
click at [507, 327] on input "text" at bounding box center [512, 318] width 36 height 18
type input "*"
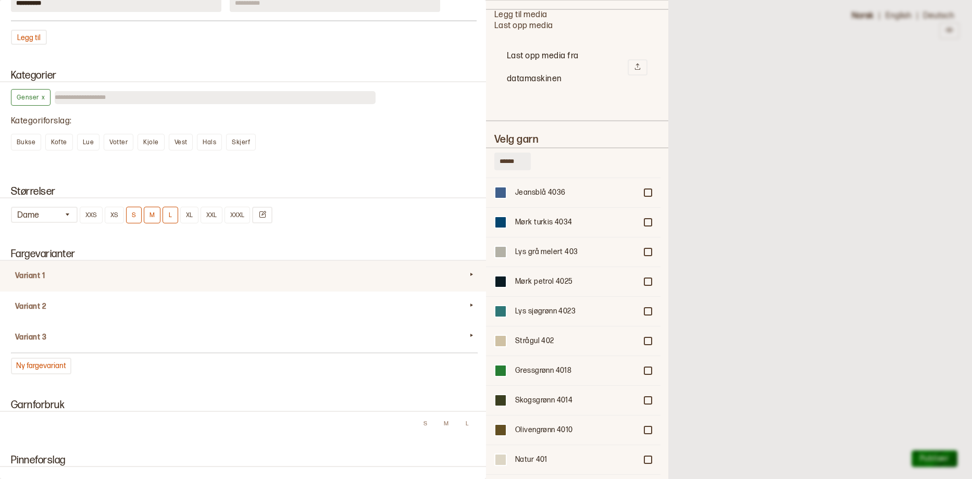
scroll to position [3782, 0]
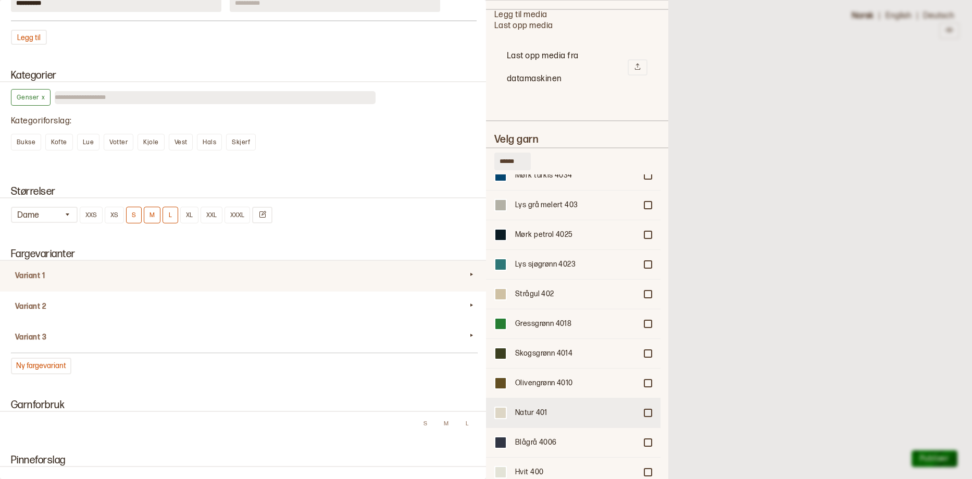
click at [645, 416] on div at bounding box center [648, 413] width 6 height 6
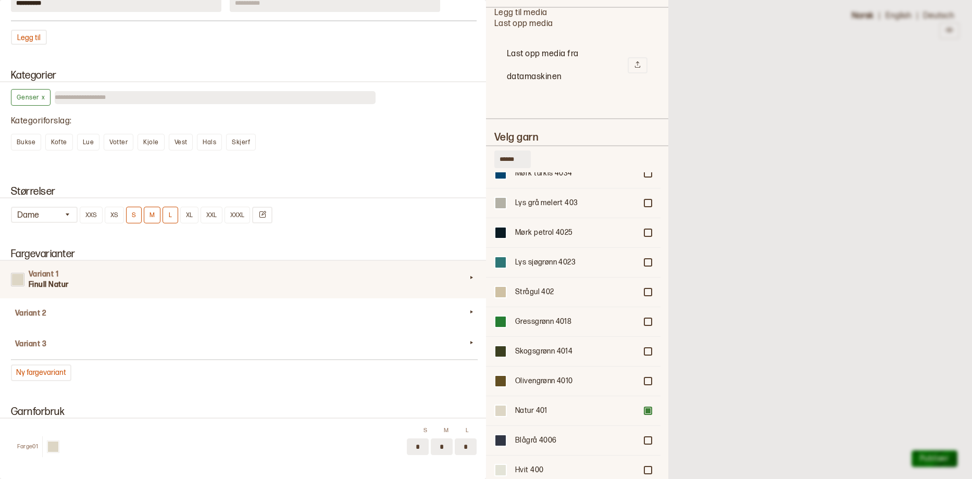
click at [515, 168] on input "******" at bounding box center [512, 160] width 36 height 18
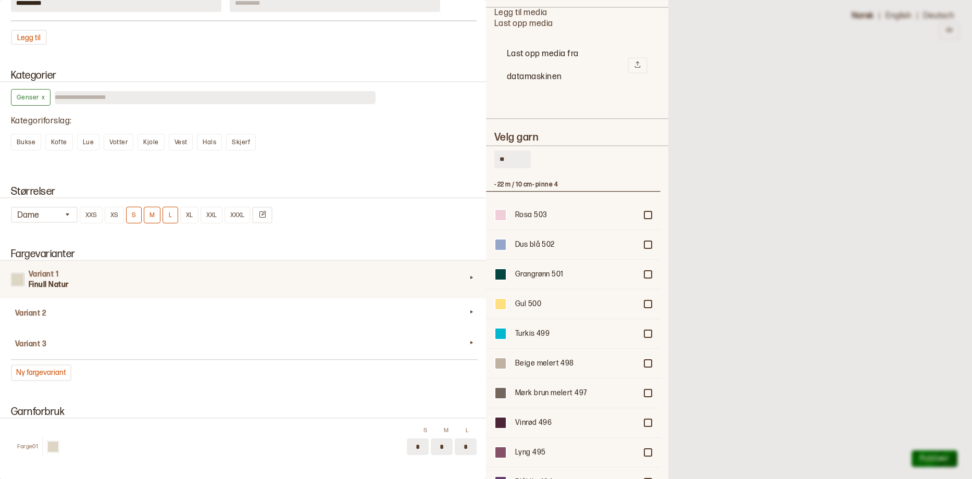
type input "*"
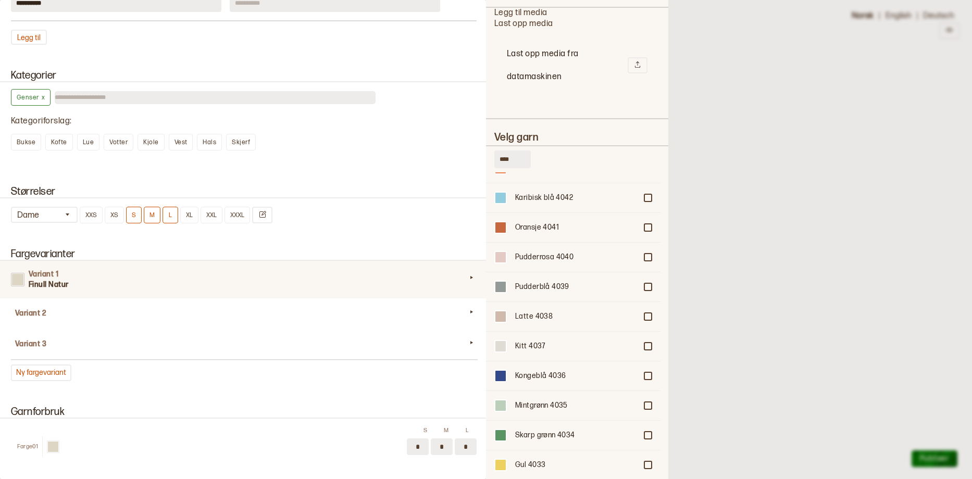
scroll to position [276, 0]
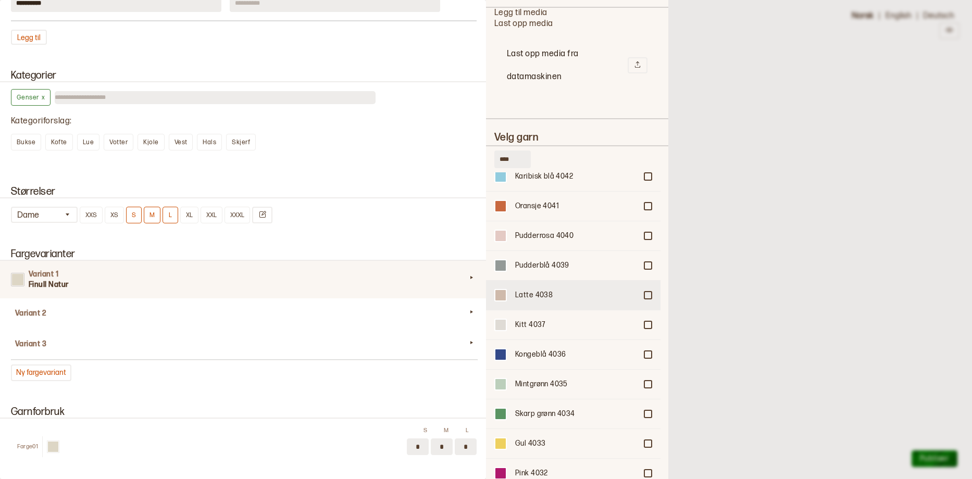
type input "****"
click at [645, 298] on div at bounding box center [648, 295] width 6 height 6
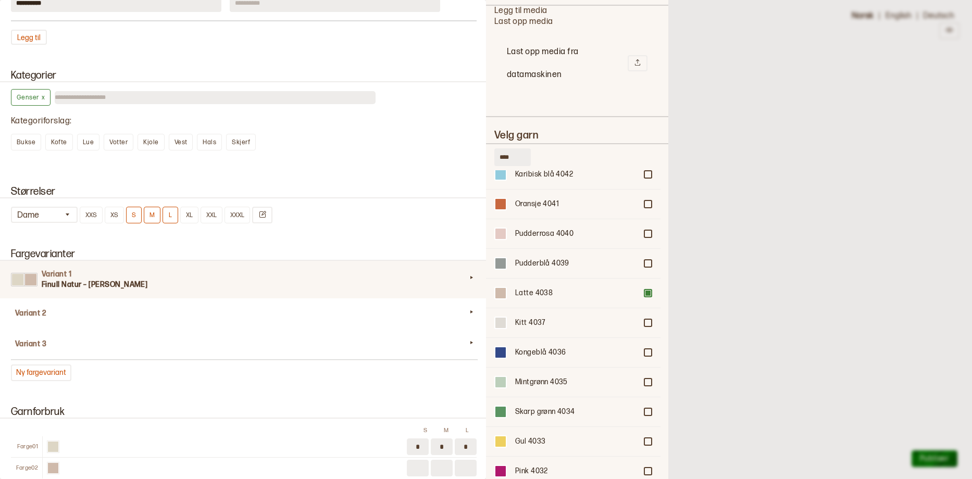
click at [719, 226] on div at bounding box center [486, 239] width 972 height 479
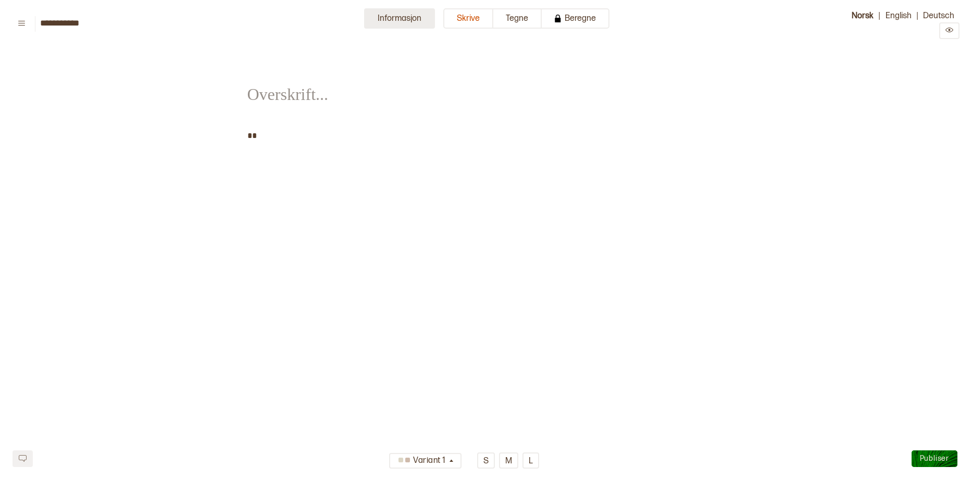
click at [386, 17] on button "Informasjon" at bounding box center [399, 18] width 71 height 20
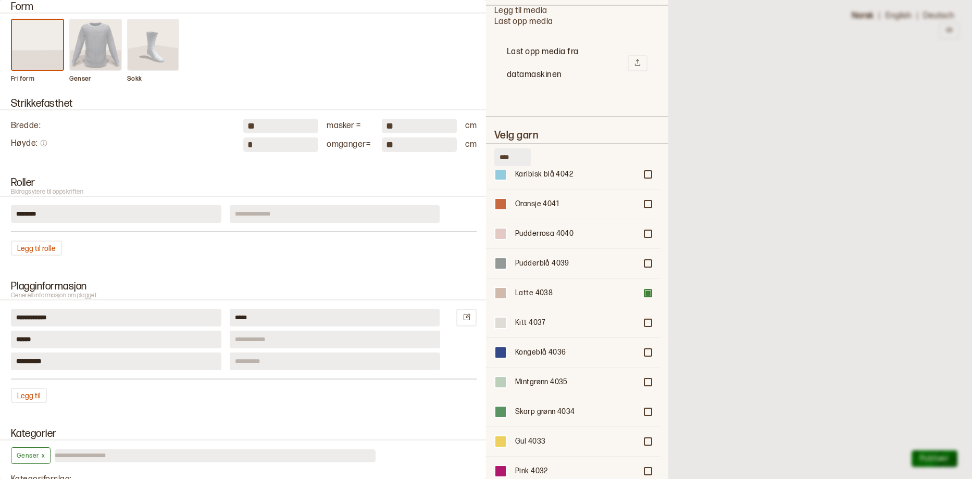
scroll to position [126, 0]
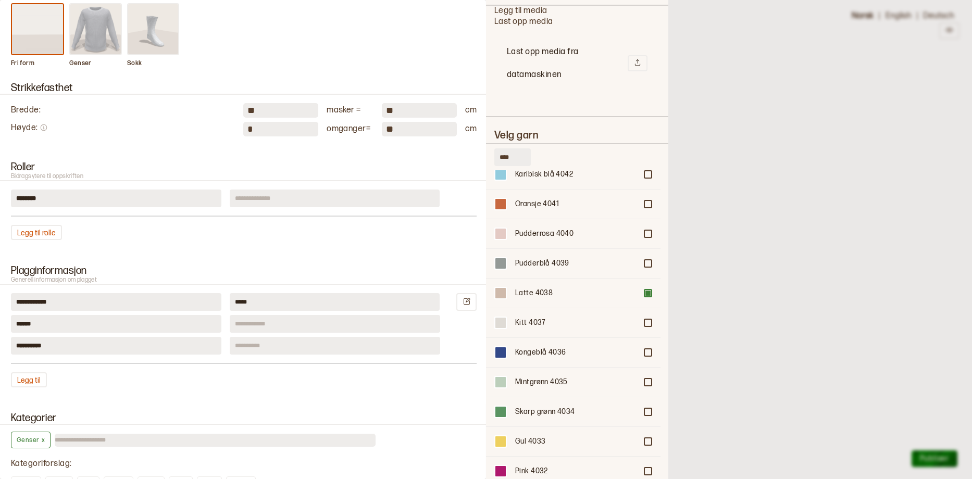
click at [349, 207] on input at bounding box center [335, 199] width 210 height 18
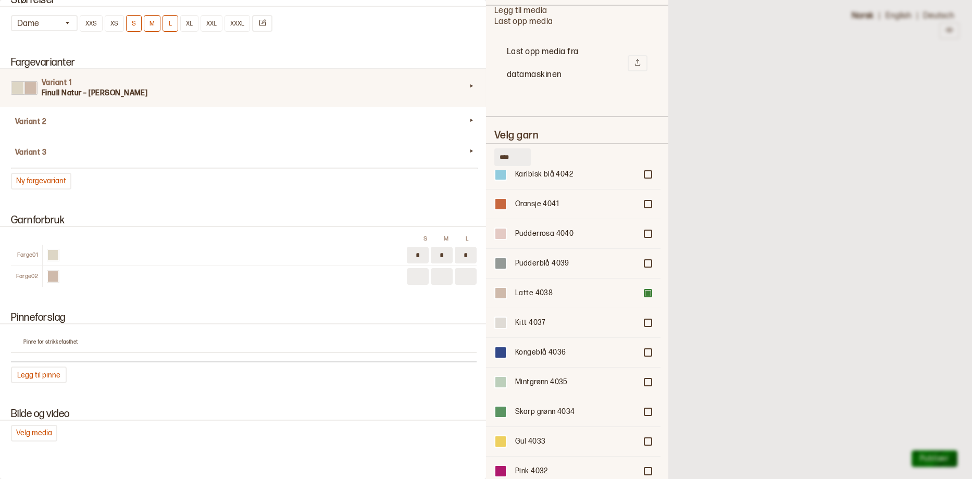
scroll to position [729, 0]
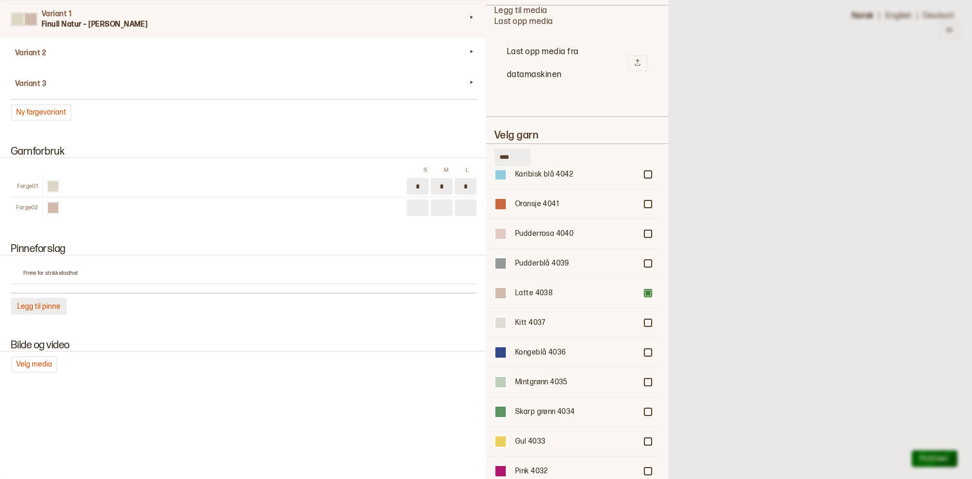
type input "*****"
click at [33, 315] on button "Legg til pinne" at bounding box center [39, 306] width 56 height 17
click at [35, 330] on button "Legg til pinne" at bounding box center [39, 322] width 56 height 17
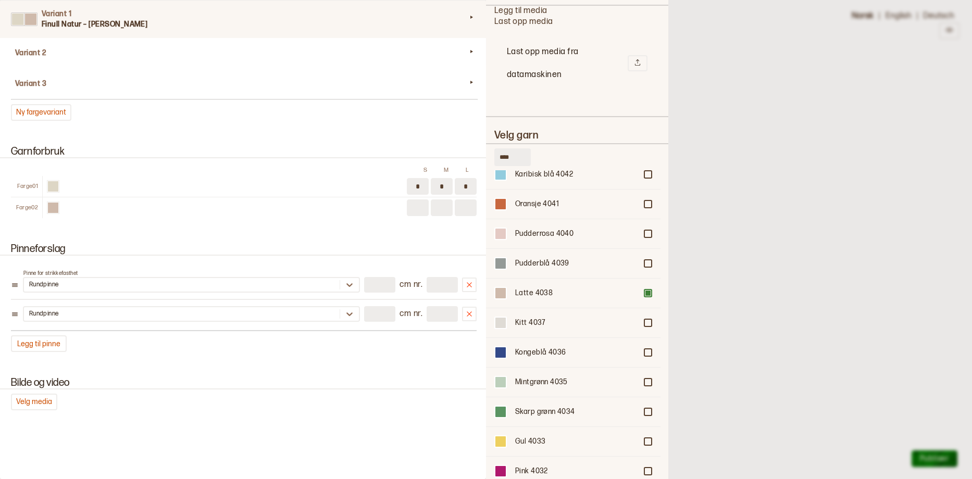
click at [364, 293] on input "number" at bounding box center [379, 285] width 31 height 16
type input "**"
type input "*"
click at [443, 293] on input "*" at bounding box center [442, 285] width 31 height 16
type input "*"
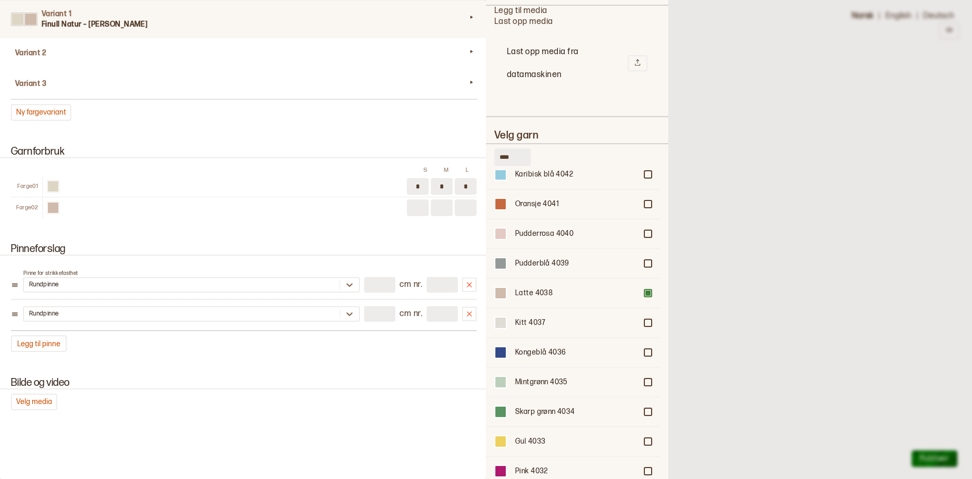
type input "*"
click at [364, 322] on input "*" at bounding box center [379, 314] width 31 height 16
type input "**"
type input "*"
click at [433, 322] on input "*" at bounding box center [442, 314] width 31 height 16
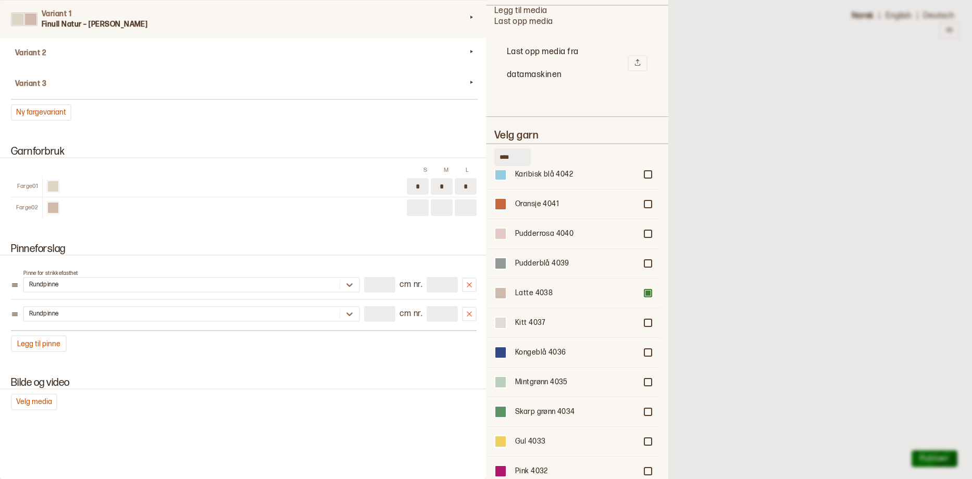
type input "*"
click at [239, 399] on div "Bilde og video Velg media" at bounding box center [243, 394] width 486 height 58
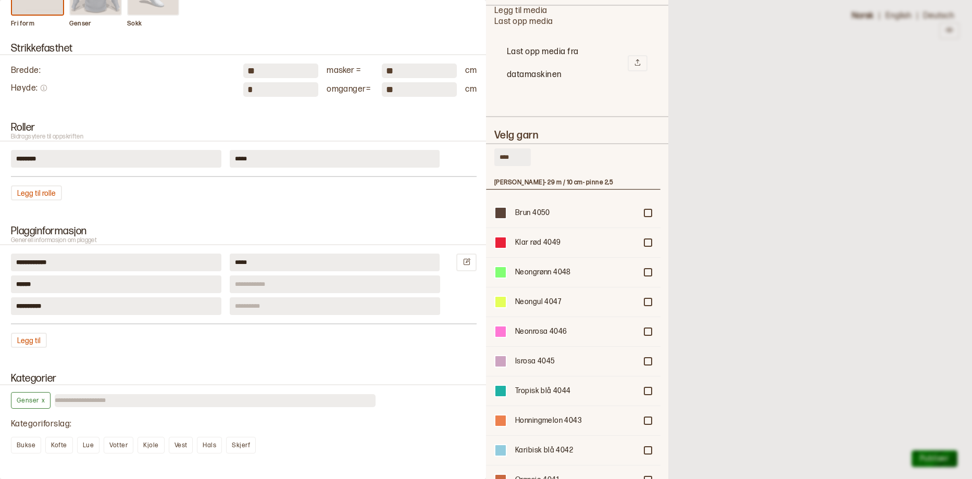
scroll to position [126, 0]
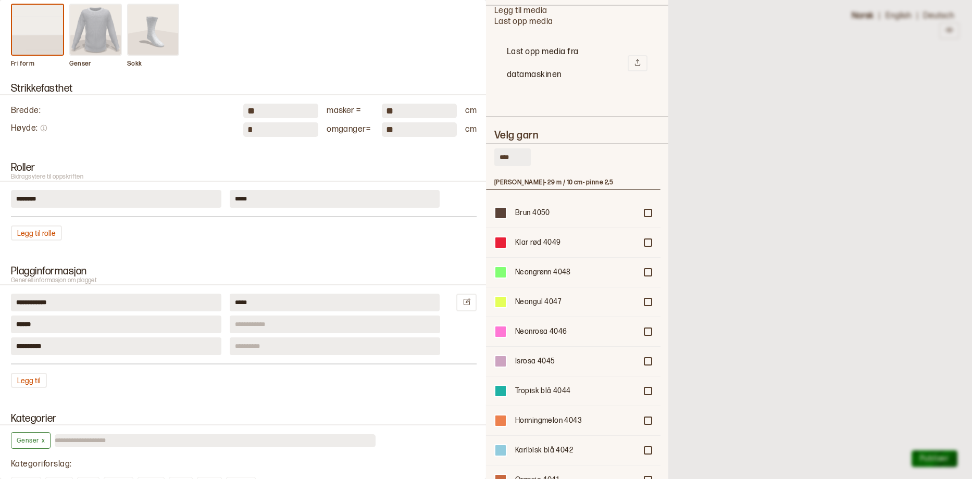
click at [245, 333] on input at bounding box center [335, 325] width 210 height 18
type input "*"
type input "*********"
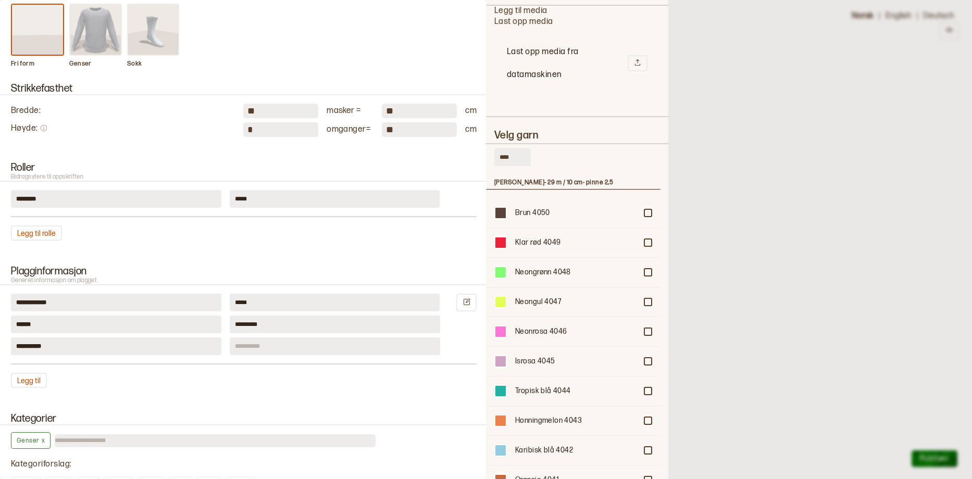
click at [242, 355] on input at bounding box center [335, 347] width 210 height 18
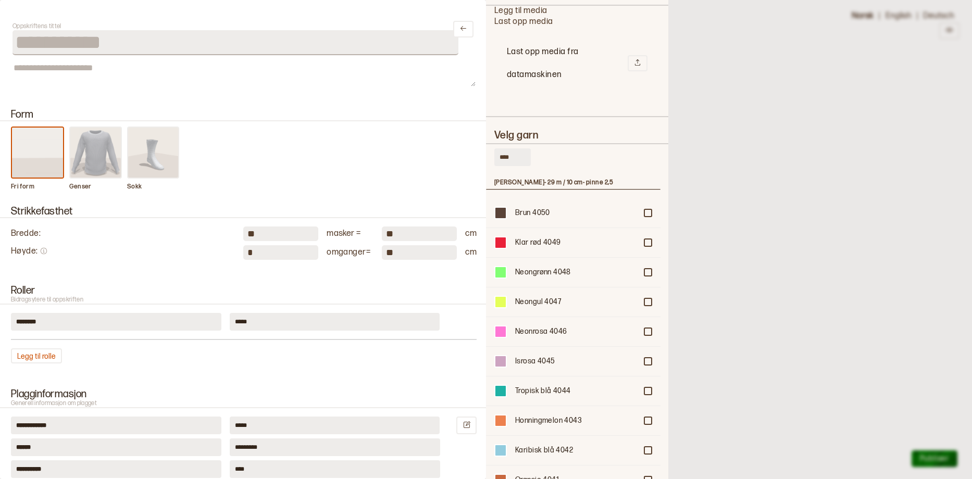
scroll to position [0, 0]
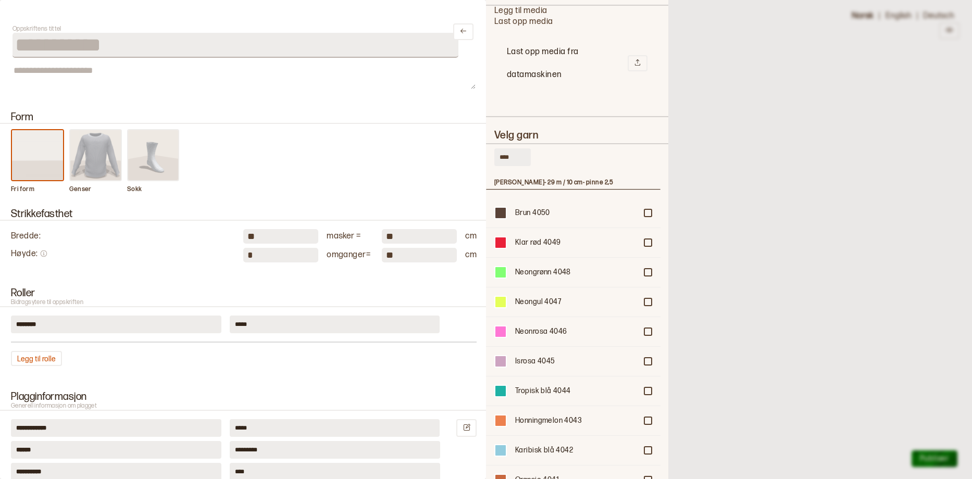
type input "****"
click at [98, 164] on img at bounding box center [95, 155] width 51 height 50
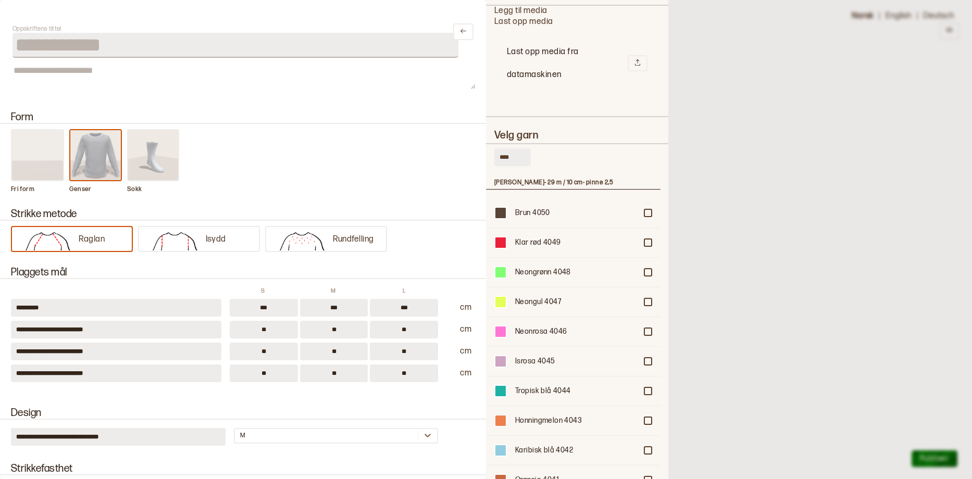
click at [777, 159] on div at bounding box center [486, 239] width 972 height 479
